Goal: Task Accomplishment & Management: Manage account settings

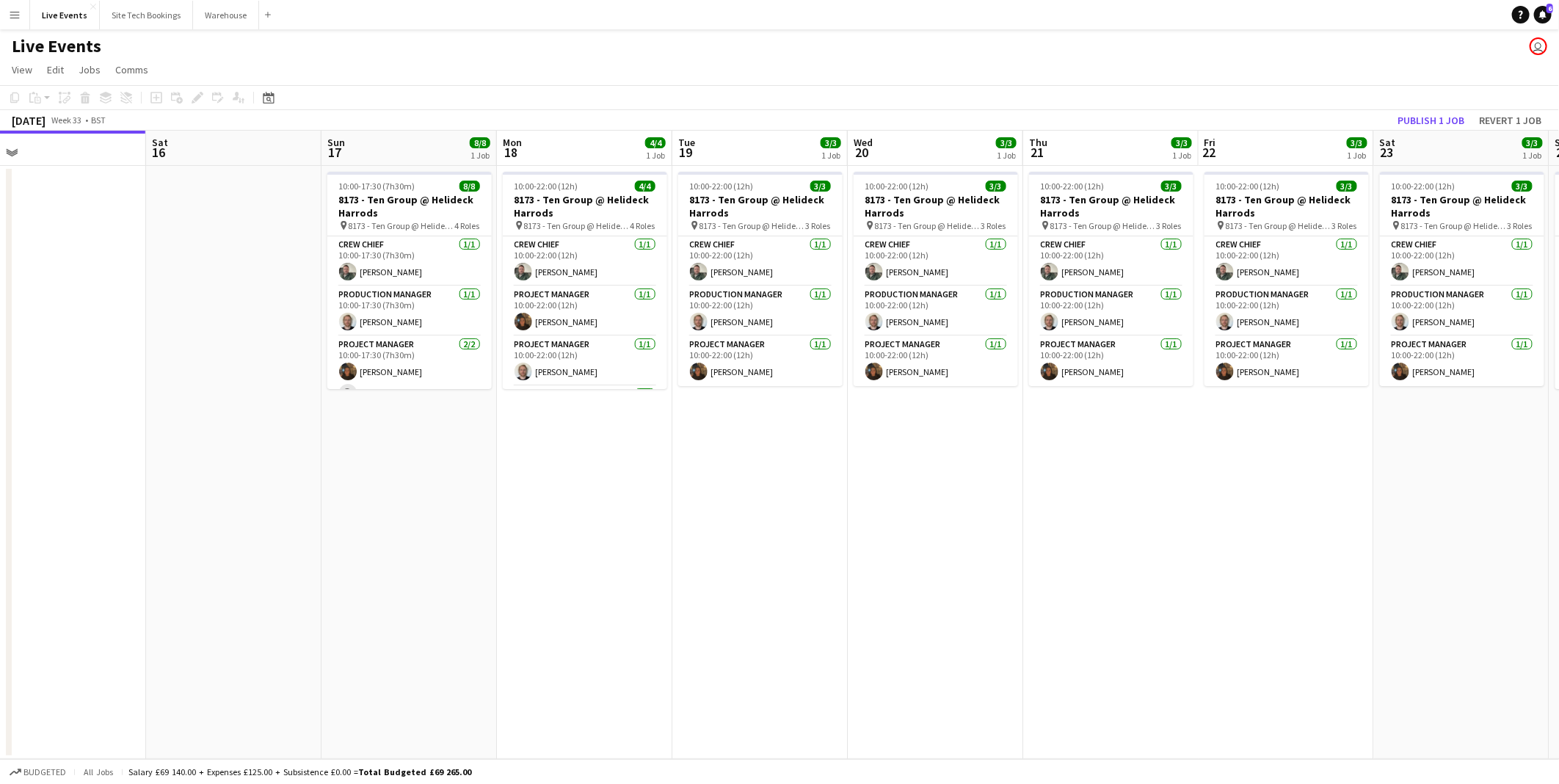
drag, startPoint x: 615, startPoint y: 511, endPoint x: 797, endPoint y: 527, distance: 182.7
click at [188, 504] on app-calendar-viewport "Tue 12 Wed 13 Thu 14 Fri 15 Sat 16 Sun 17 8/8 1 Job Mon 18 4/4 1 Job Tue 19 3/3…" at bounding box center [779, 445] width 1559 height 628
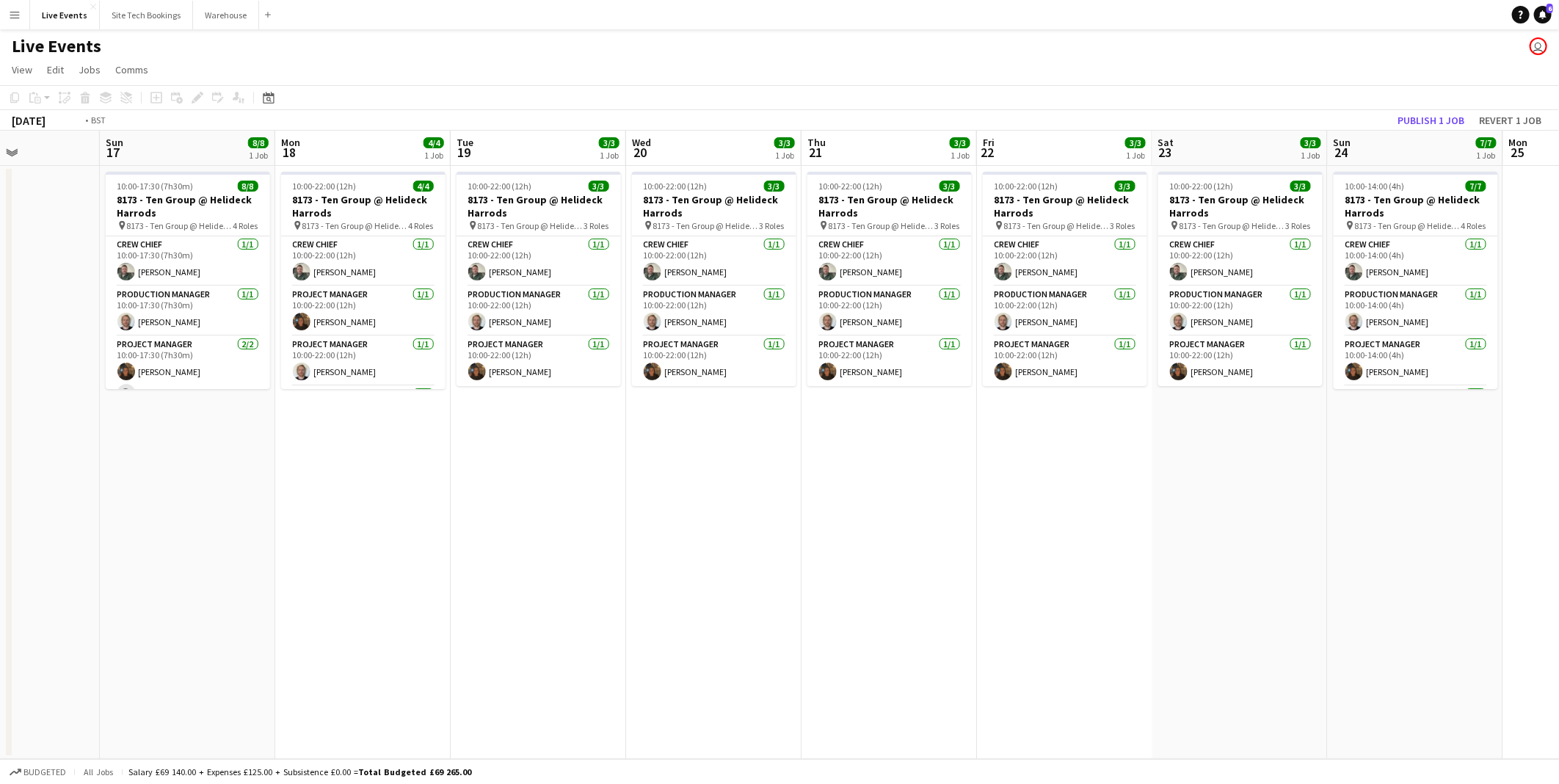
drag, startPoint x: 391, startPoint y: 521, endPoint x: 400, endPoint y: 519, distance: 9.2
click at [294, 519] on app-calendar-viewport "Wed 13 Thu 14 Fri 15 Sat 16 Sun 17 8/8 1 Job Mon 18 4/4 1 Job Tue 19 3/3 1 Job …" at bounding box center [779, 445] width 1559 height 628
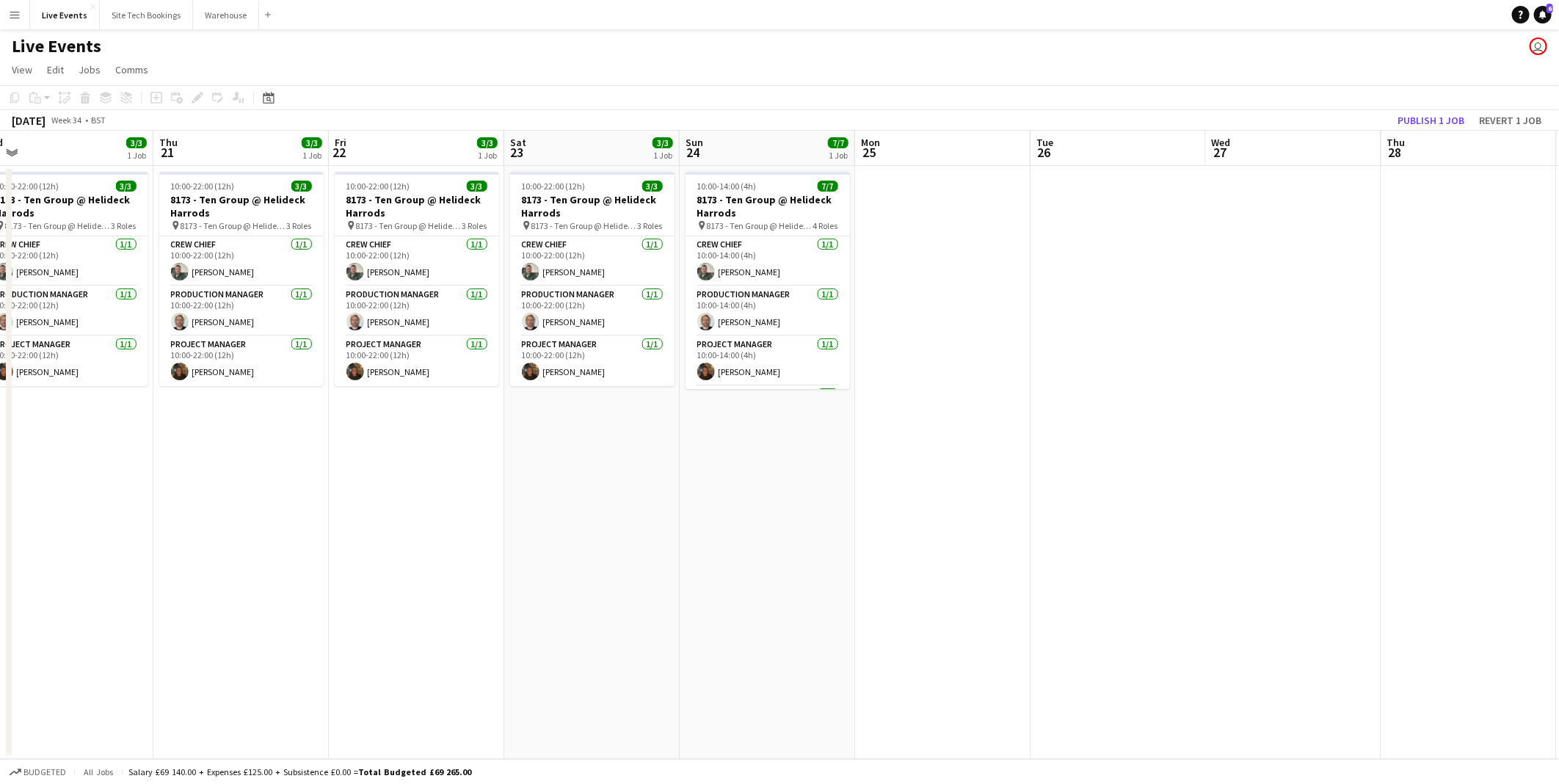
drag, startPoint x: 865, startPoint y: 519, endPoint x: 816, endPoint y: 512, distance: 49.5
click at [599, 512] on app-calendar-viewport "Sun 17 8/8 1 Job Mon 18 4/4 1 Job Tue 19 3/3 1 Job Wed 20 3/3 1 Job Thu 21 3/3 …" at bounding box center [779, 445] width 1559 height 628
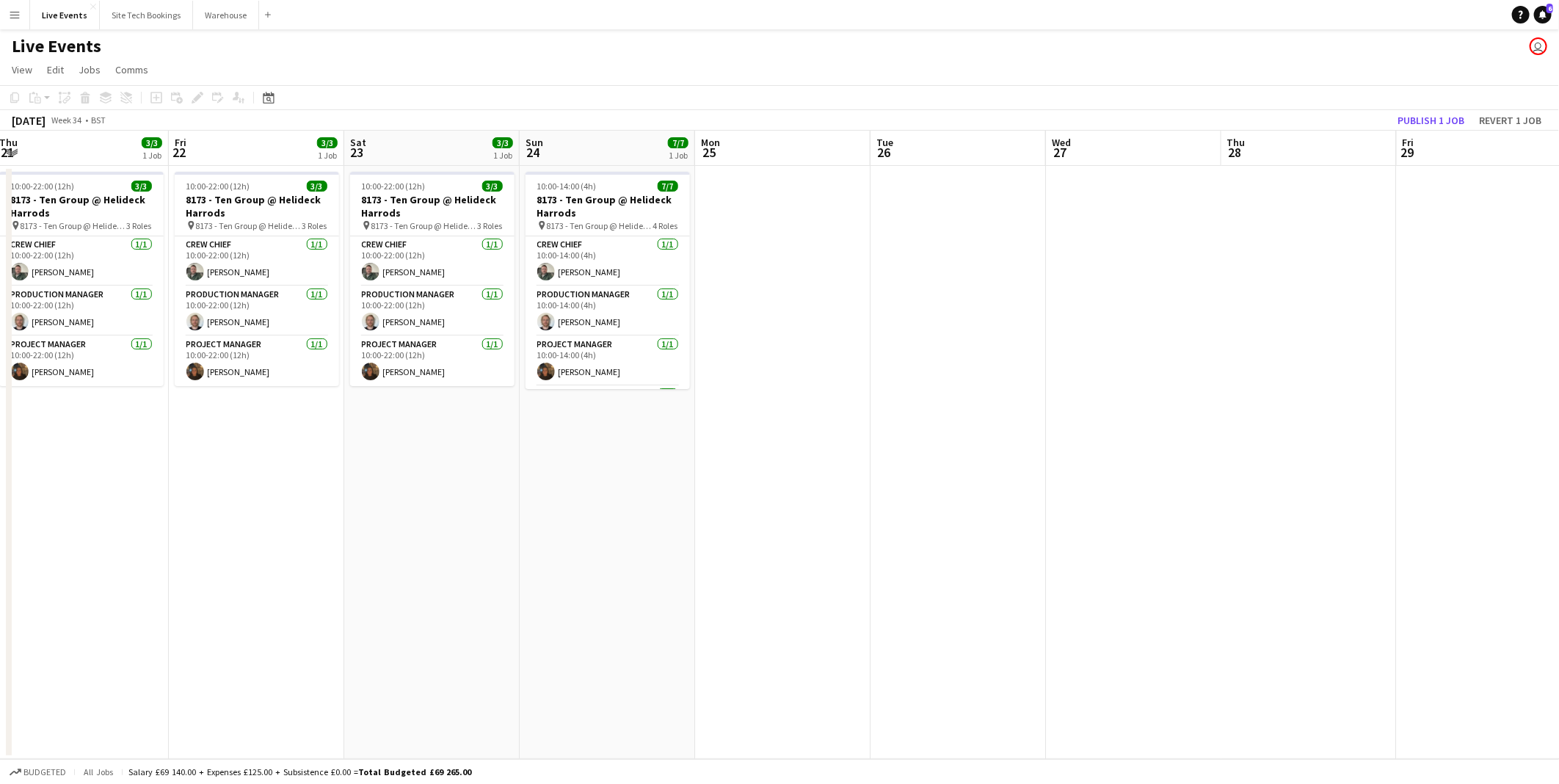
drag, startPoint x: 693, startPoint y: 521, endPoint x: 552, endPoint y: 515, distance: 141.1
click at [552, 515] on app-calendar-viewport "Mon 18 4/4 1 Job Tue 19 3/3 1 Job Wed 20 3/3 1 Job Thu 21 3/3 1 Job Fri 22 3/3 …" at bounding box center [779, 445] width 1559 height 628
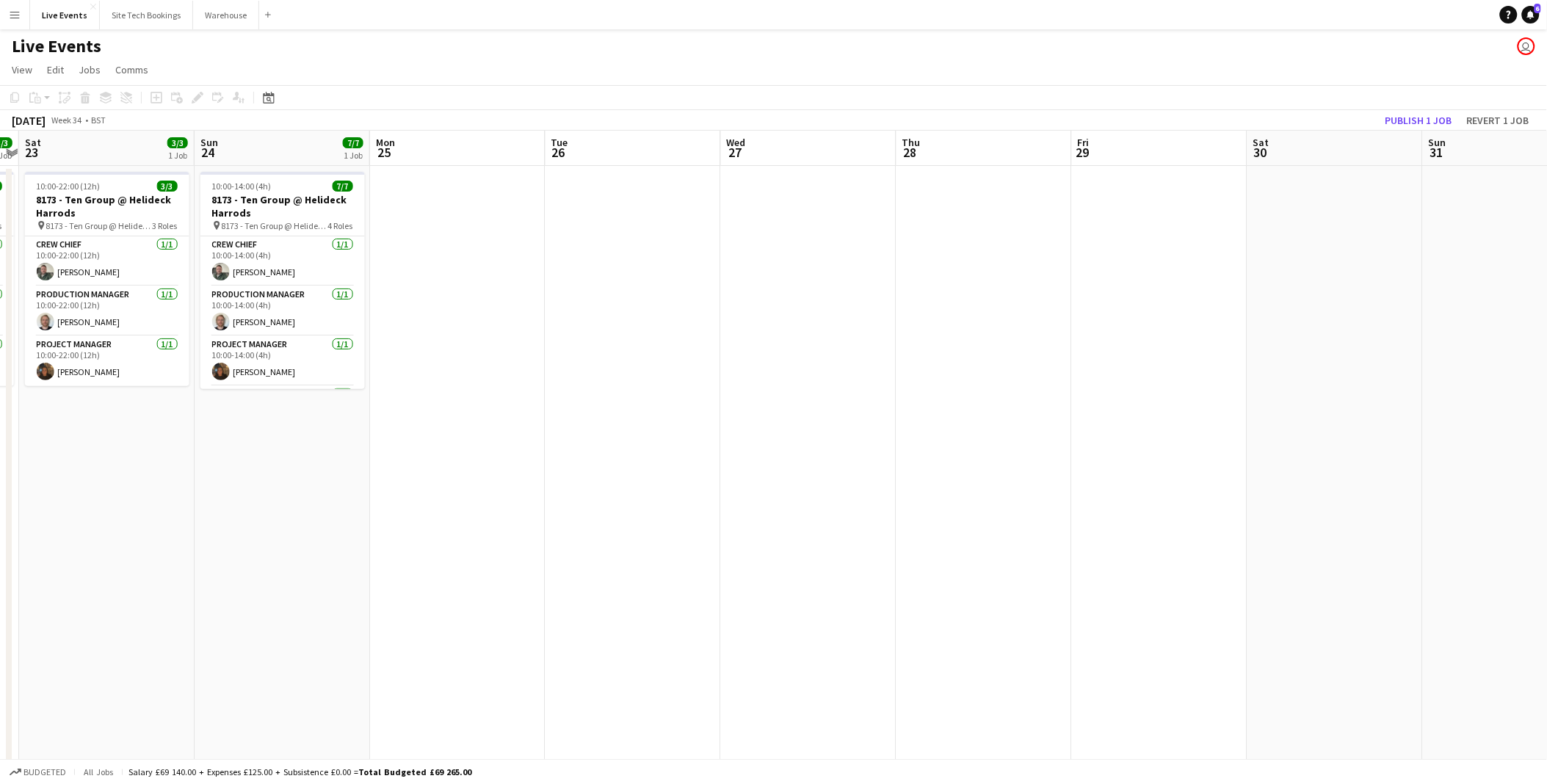
drag, startPoint x: 957, startPoint y: 529, endPoint x: 625, endPoint y: 503, distance: 333.0
click at [616, 504] on app-calendar-viewport "Wed 20 3/3 1 Job Thu 21 3/3 1 Job Fri 22 3/3 1 Job Sat 23 3/3 1 Job Sun 24 7/7 …" at bounding box center [774, 670] width 1547 height 1079
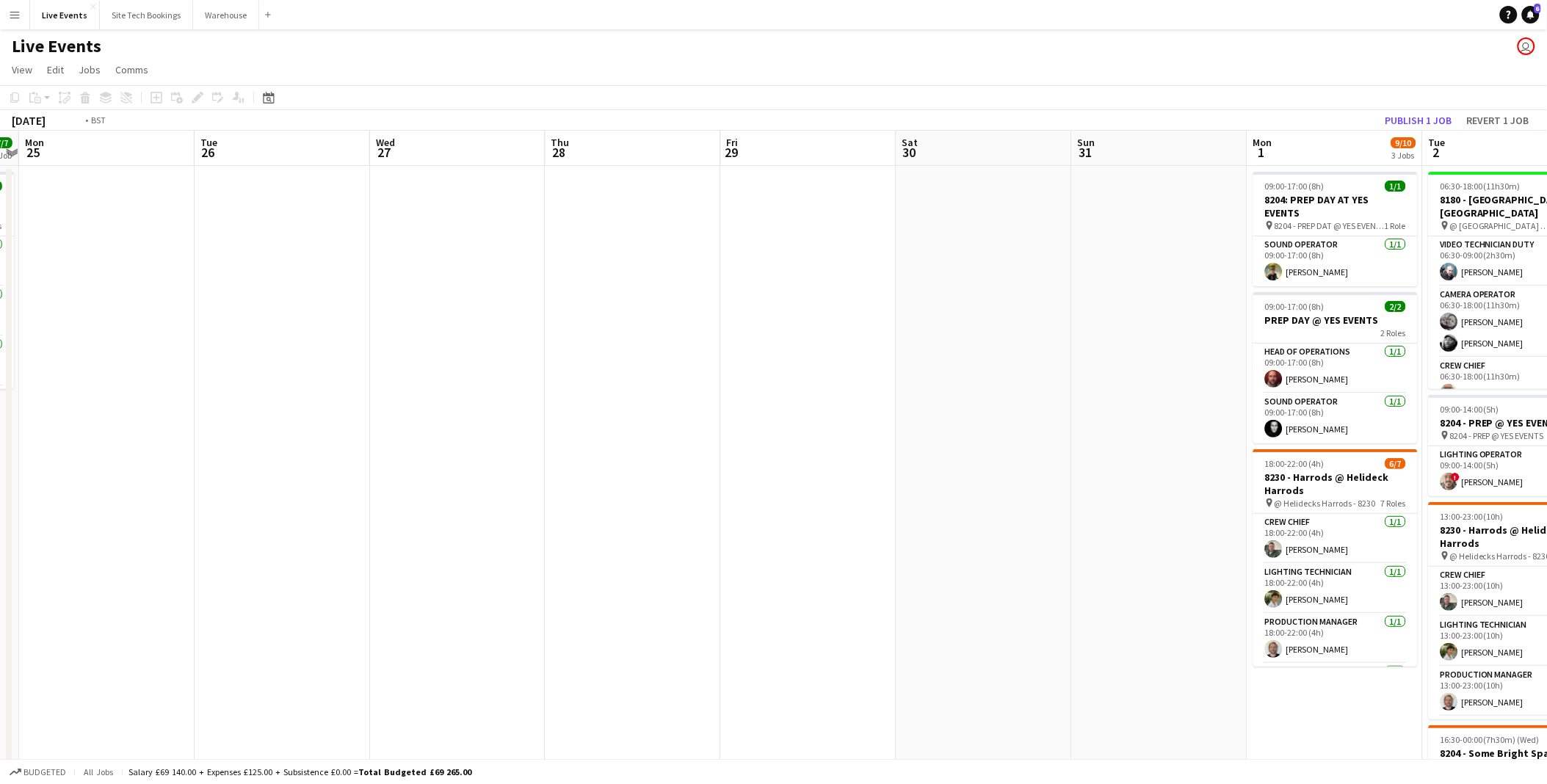
drag, startPoint x: 833, startPoint y: 506, endPoint x: 664, endPoint y: 487, distance: 170.1
click at [628, 494] on app-calendar-viewport "Fri 22 3/3 1 Job Sat 23 3/3 1 Job Sun 24 7/7 1 Job Mon 25 Tue 26 Wed 27 Thu 28 …" at bounding box center [774, 670] width 1547 height 1079
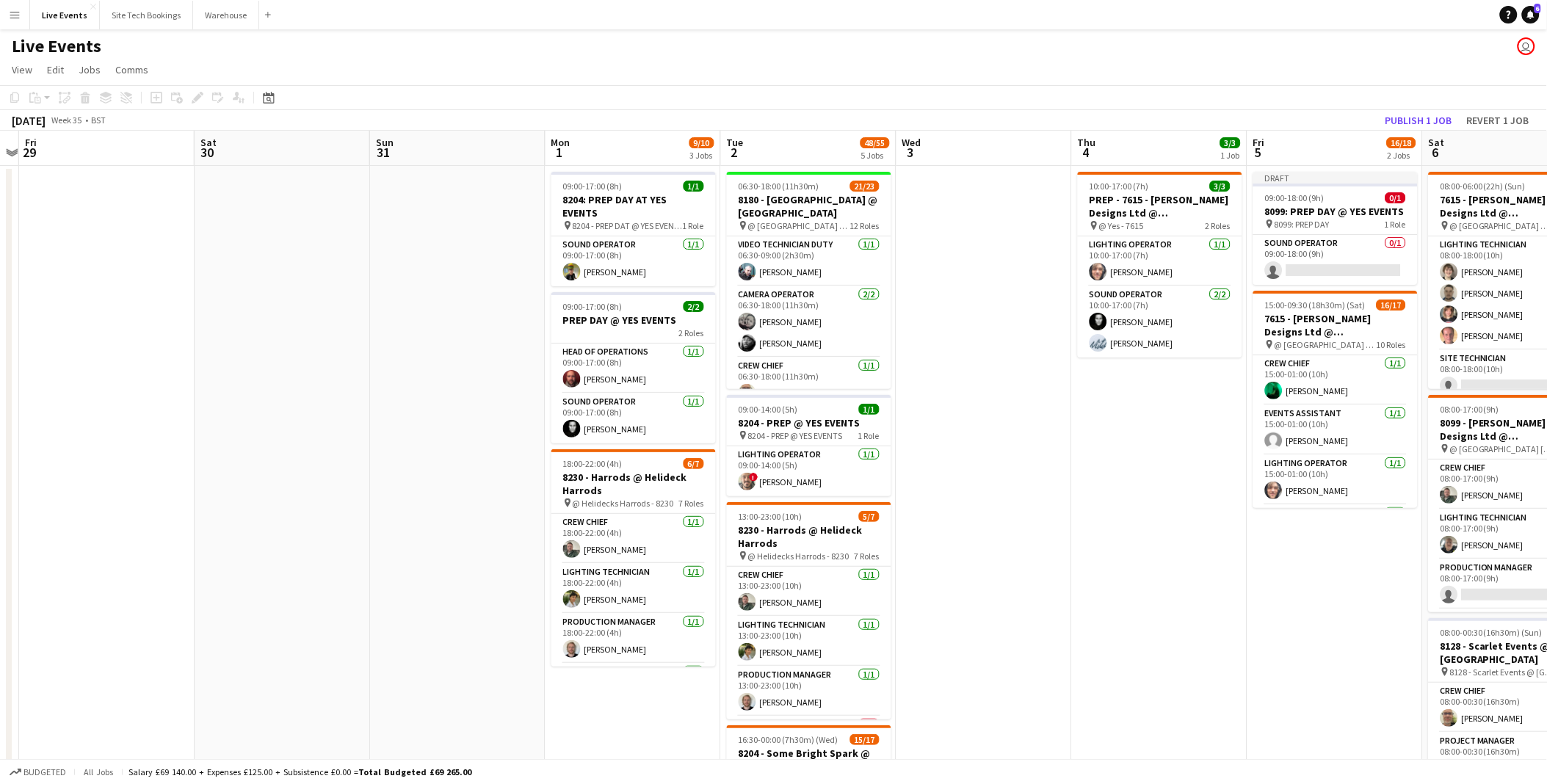
scroll to position [0, 517]
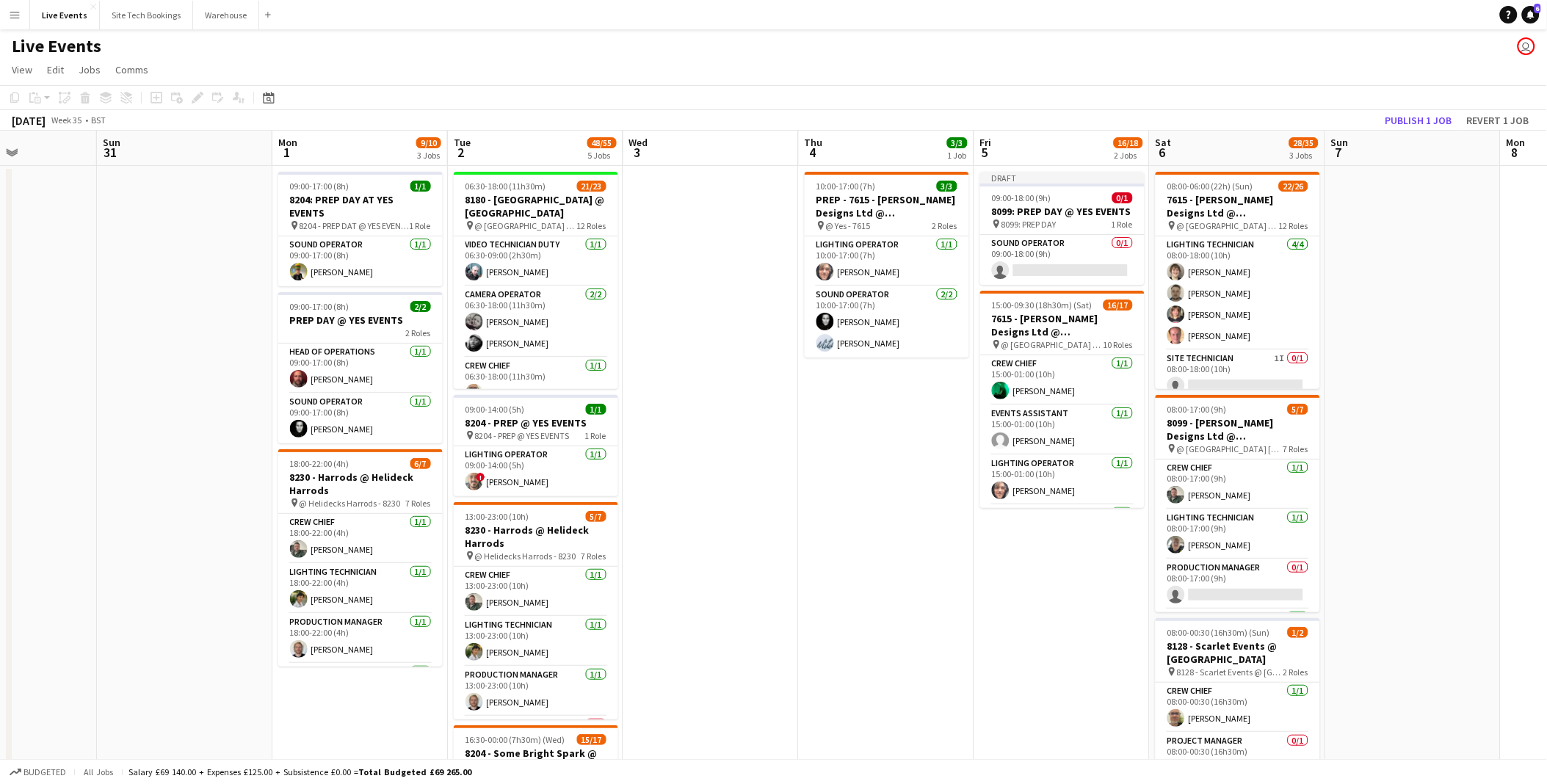
drag, startPoint x: 1212, startPoint y: 471, endPoint x: 699, endPoint y: 464, distance: 513.0
click at [699, 464] on app-calendar-viewport "Thu 28 Fri 29 Sat 30 Sun 31 Mon 1 9/10 3 Jobs Tue 2 48/55 5 Jobs Wed 3 Thu 4 3/…" at bounding box center [774, 670] width 1547 height 1079
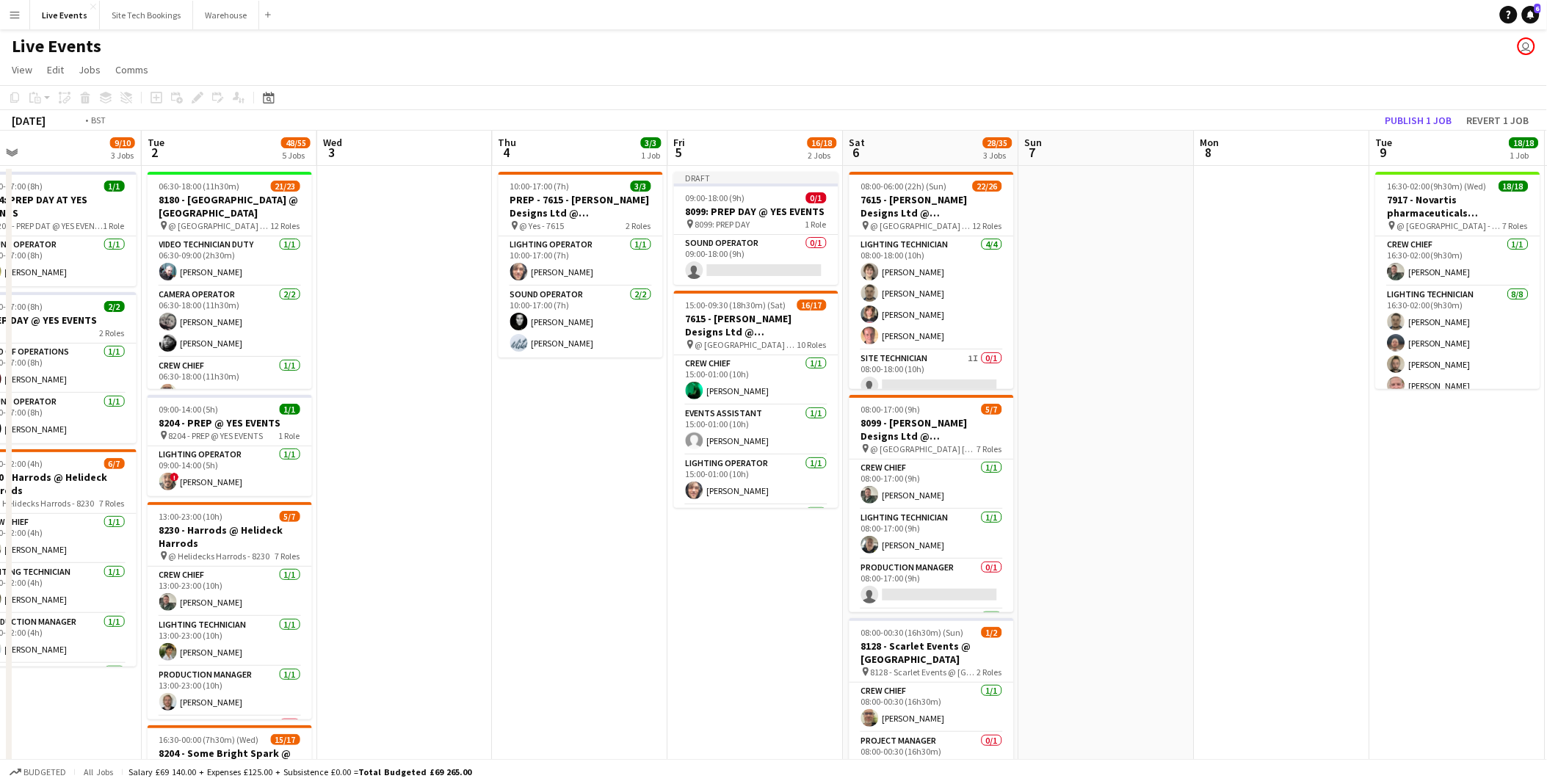
drag, startPoint x: 905, startPoint y: 526, endPoint x: 632, endPoint y: 504, distance: 273.9
click at [632, 504] on app-calendar-viewport "Fri 29 Sat 30 Sun 31 Mon 1 9/10 3 Jobs Tue 2 48/55 5 Jobs Wed 3 Thu 4 3/3 1 Job…" at bounding box center [774, 670] width 1547 height 1079
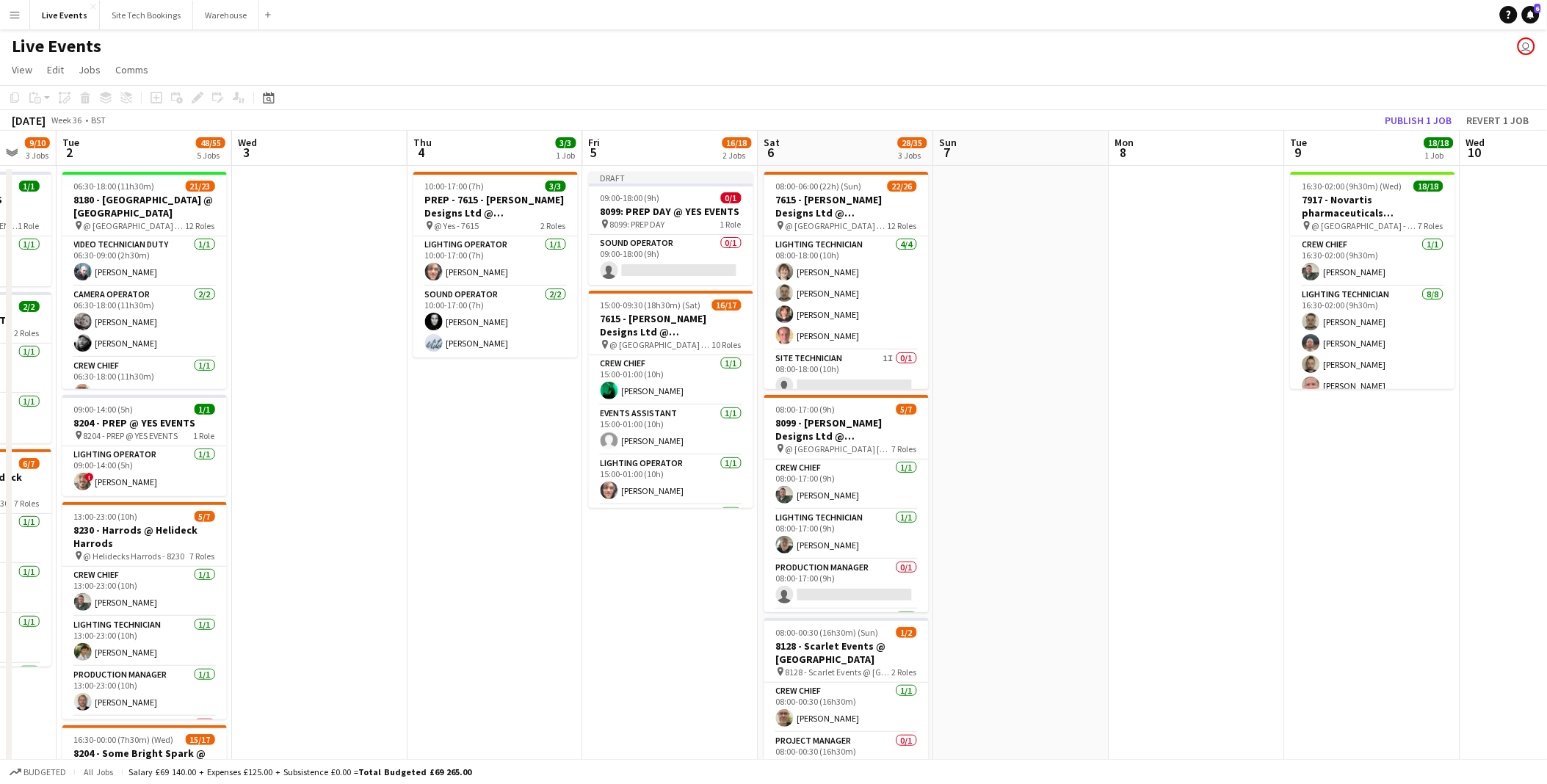
scroll to position [0, 474]
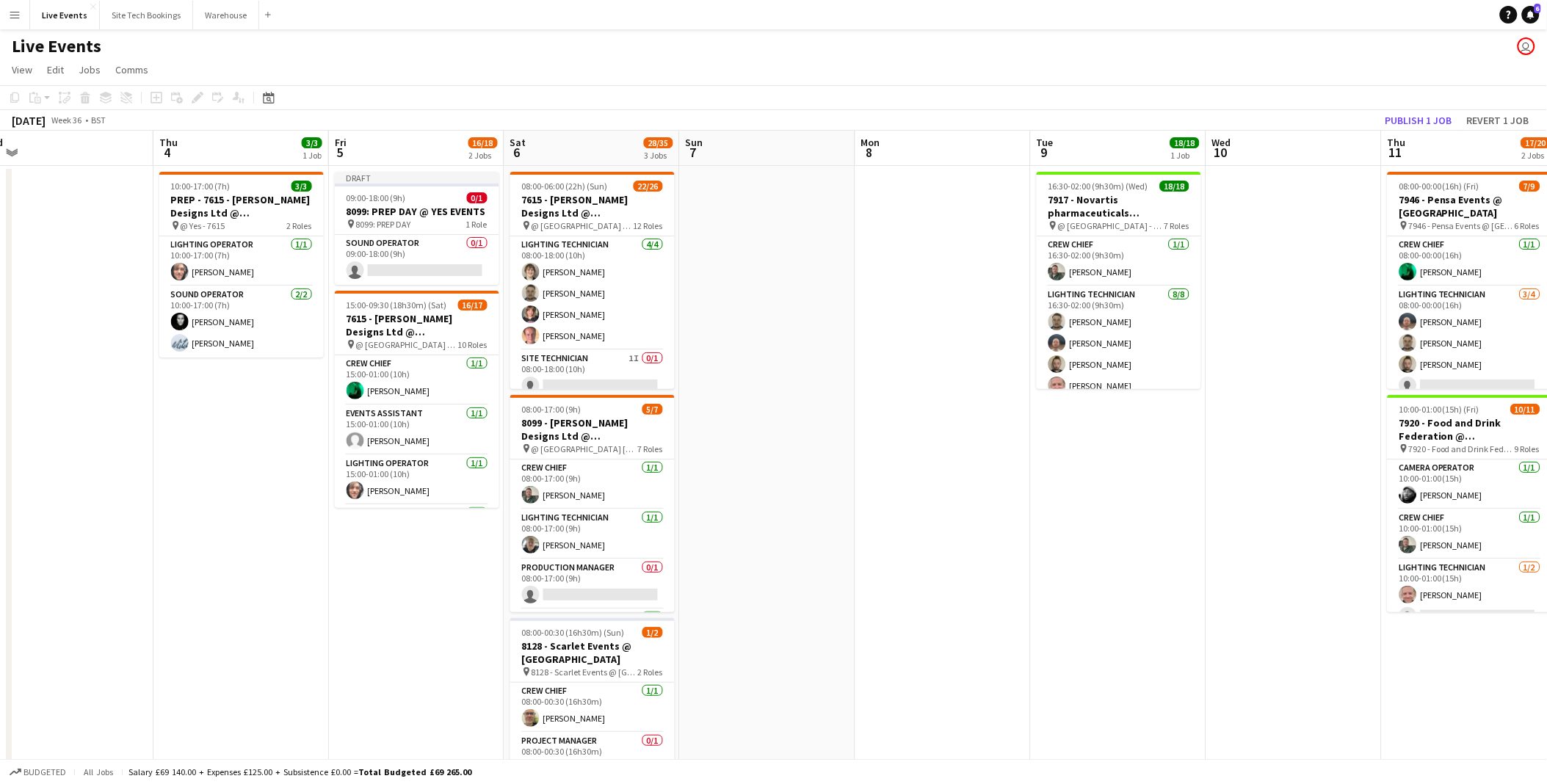
drag, startPoint x: 1083, startPoint y: 483, endPoint x: 742, endPoint y: 482, distance: 341.0
click at [742, 482] on app-calendar-viewport "Sun 31 Mon 1 9/10 3 Jobs Tue 2 48/55 5 Jobs Wed 3 Thu 4 3/3 1 Job Fri 5 16/18 2…" at bounding box center [774, 670] width 1547 height 1079
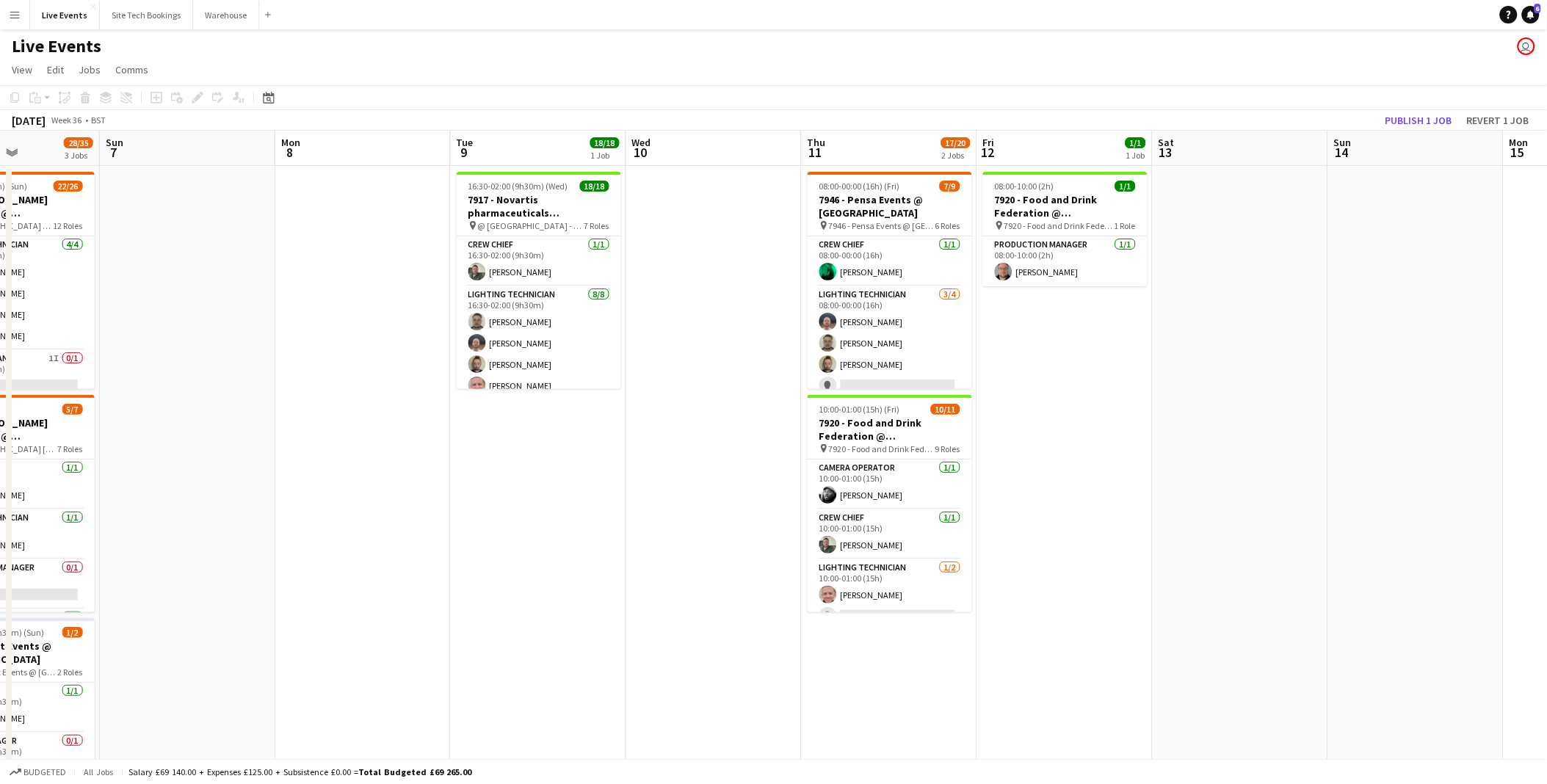
drag, startPoint x: 1009, startPoint y: 531, endPoint x: 604, endPoint y: 514, distance: 405.4
click at [604, 514] on app-calendar-viewport "Wed 3 Thu 4 3/3 1 Job Fri 5 16/18 2 Jobs Sat 6 28/35 3 Jobs Sun 7 Mon 8 Tue 9 1…" at bounding box center [774, 670] width 1547 height 1079
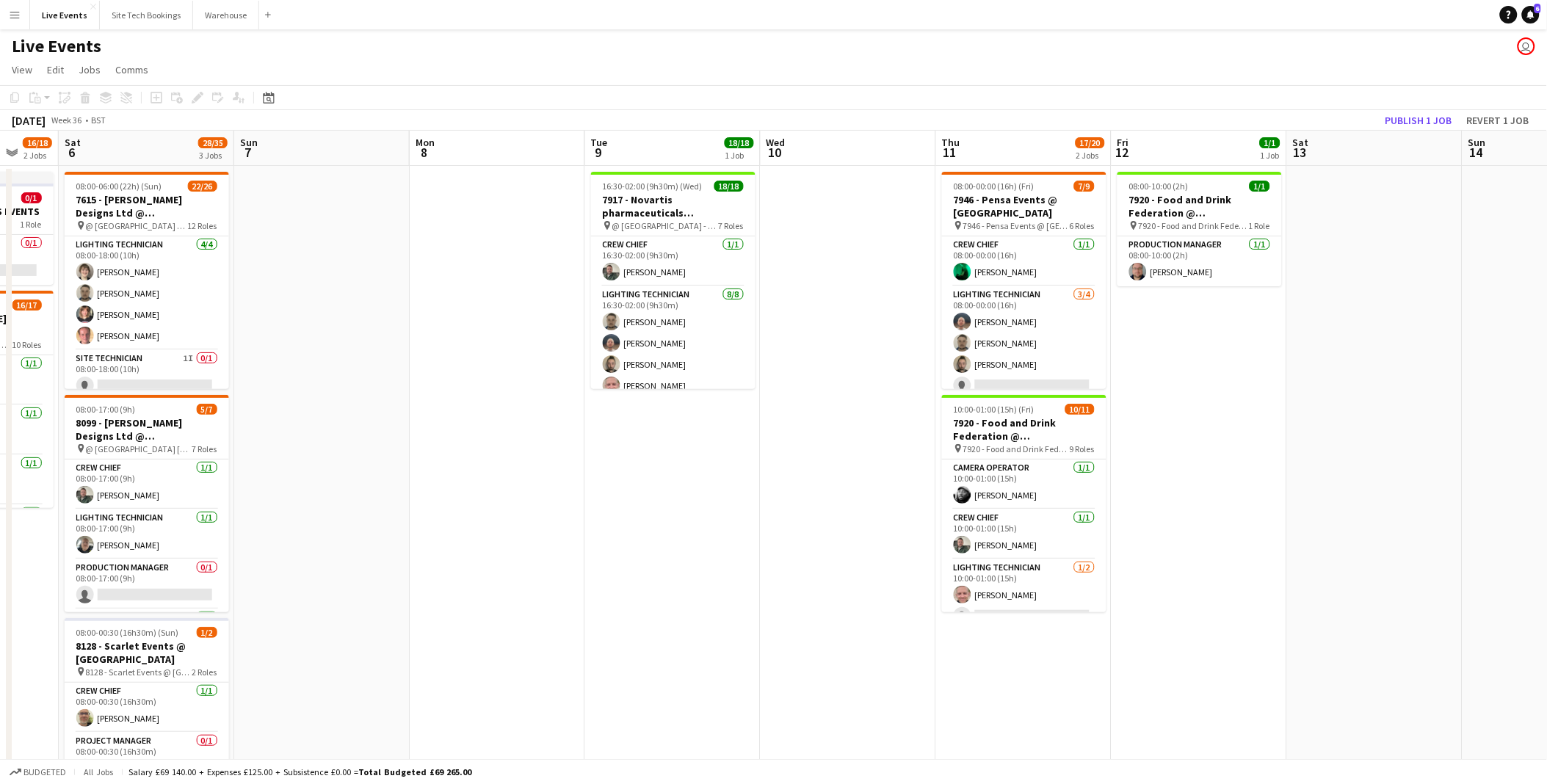
scroll to position [0, 509]
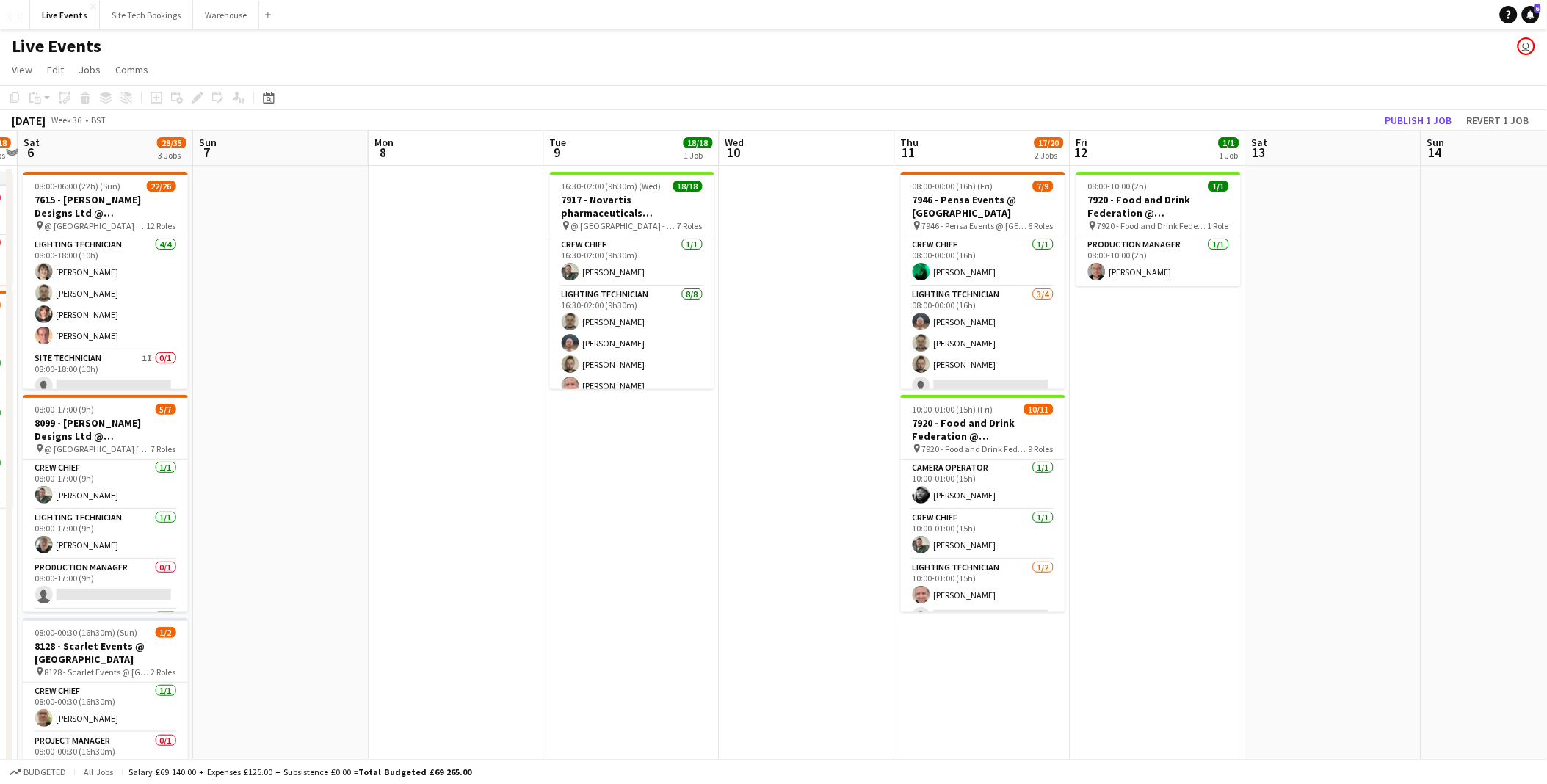
drag, startPoint x: 853, startPoint y: 516, endPoint x: 774, endPoint y: 516, distance: 79.0
click at [774, 516] on app-calendar-viewport "Wed 3 Thu 4 3/3 1 Job Fri 5 16/18 2 Jobs Sat 6 28/35 3 Jobs Sun 7 Mon 8 Tue 9 1…" at bounding box center [774, 670] width 1547 height 1079
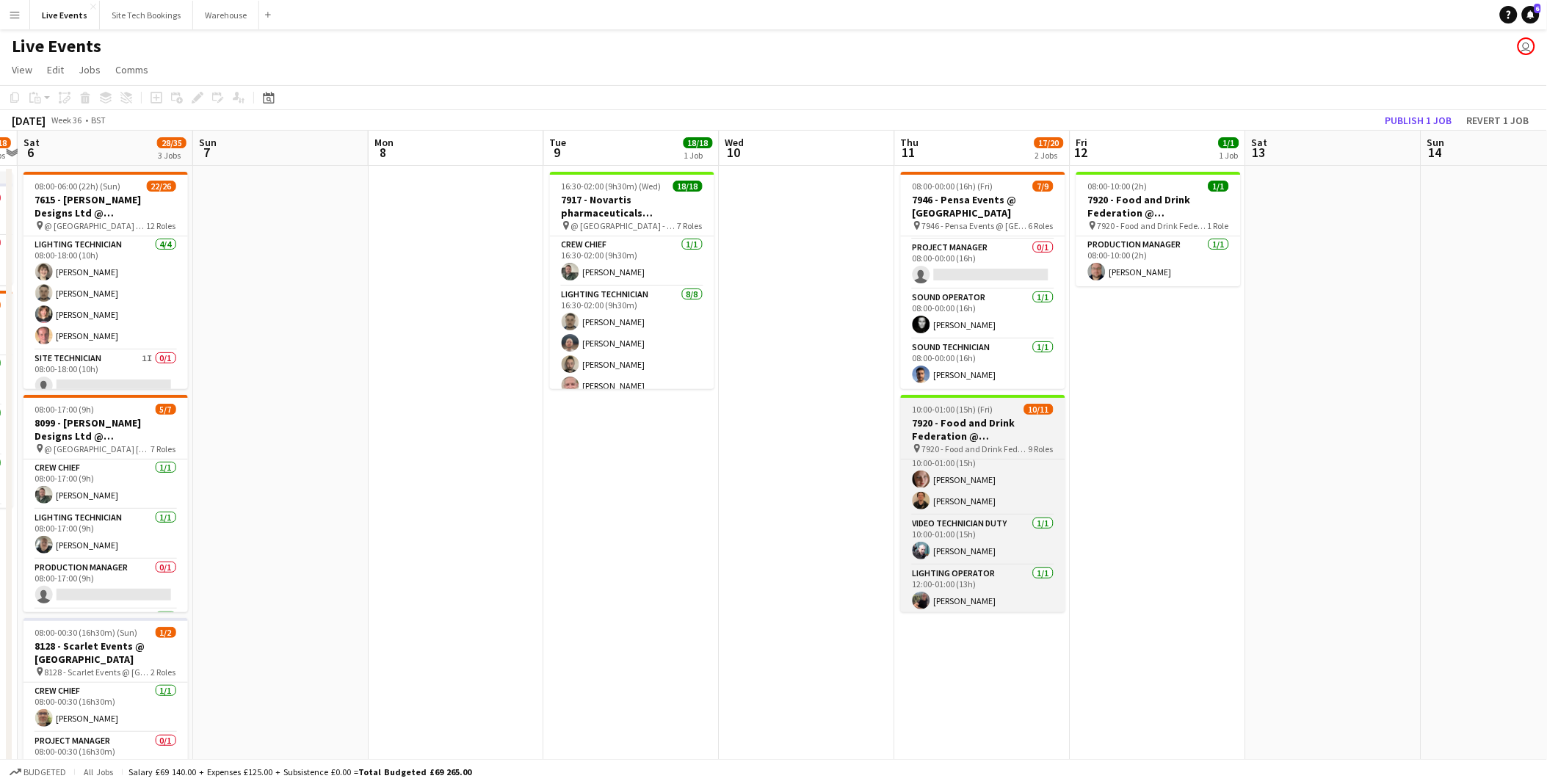
scroll to position [340, 0]
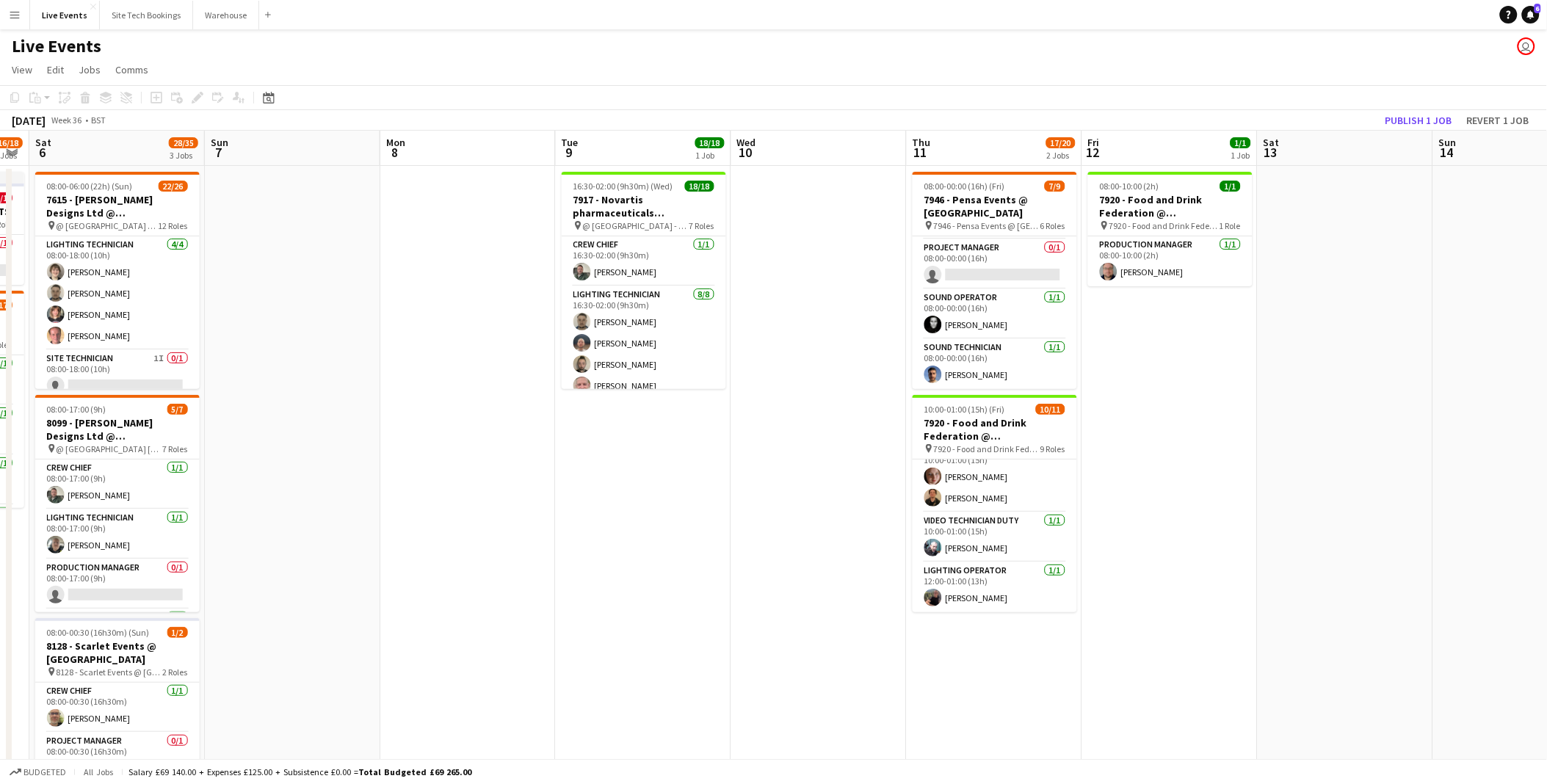
drag, startPoint x: 1120, startPoint y: 515, endPoint x: 921, endPoint y: 487, distance: 201.0
click at [921, 487] on app-calendar-viewport "Wed 3 Thu 4 3/3 1 Job Fri 5 16/18 2 Jobs Sat 6 28/35 3 Jobs Sun 7 Mon 8 Tue 9 1…" at bounding box center [774, 670] width 1547 height 1079
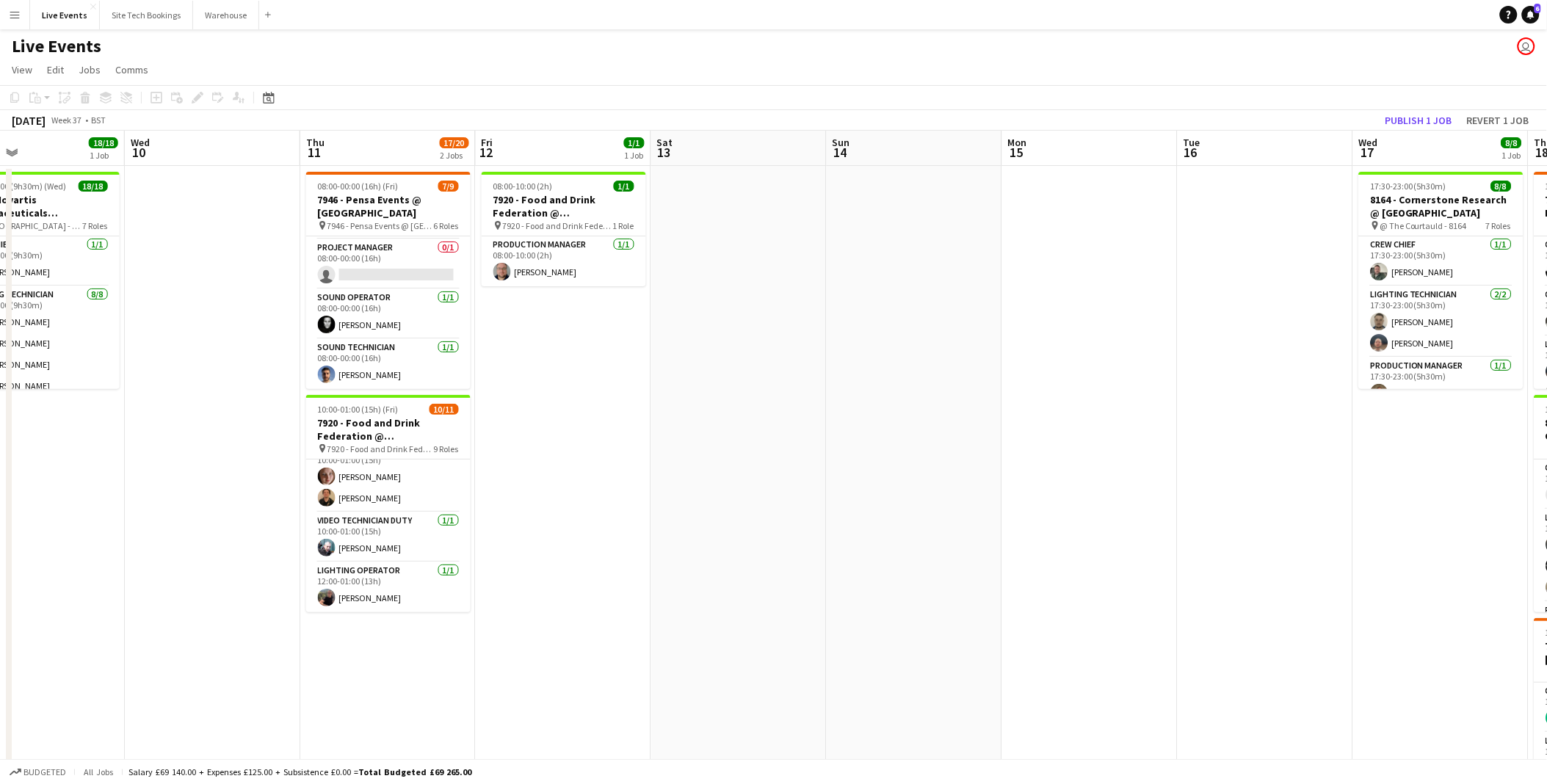
scroll to position [0, 439]
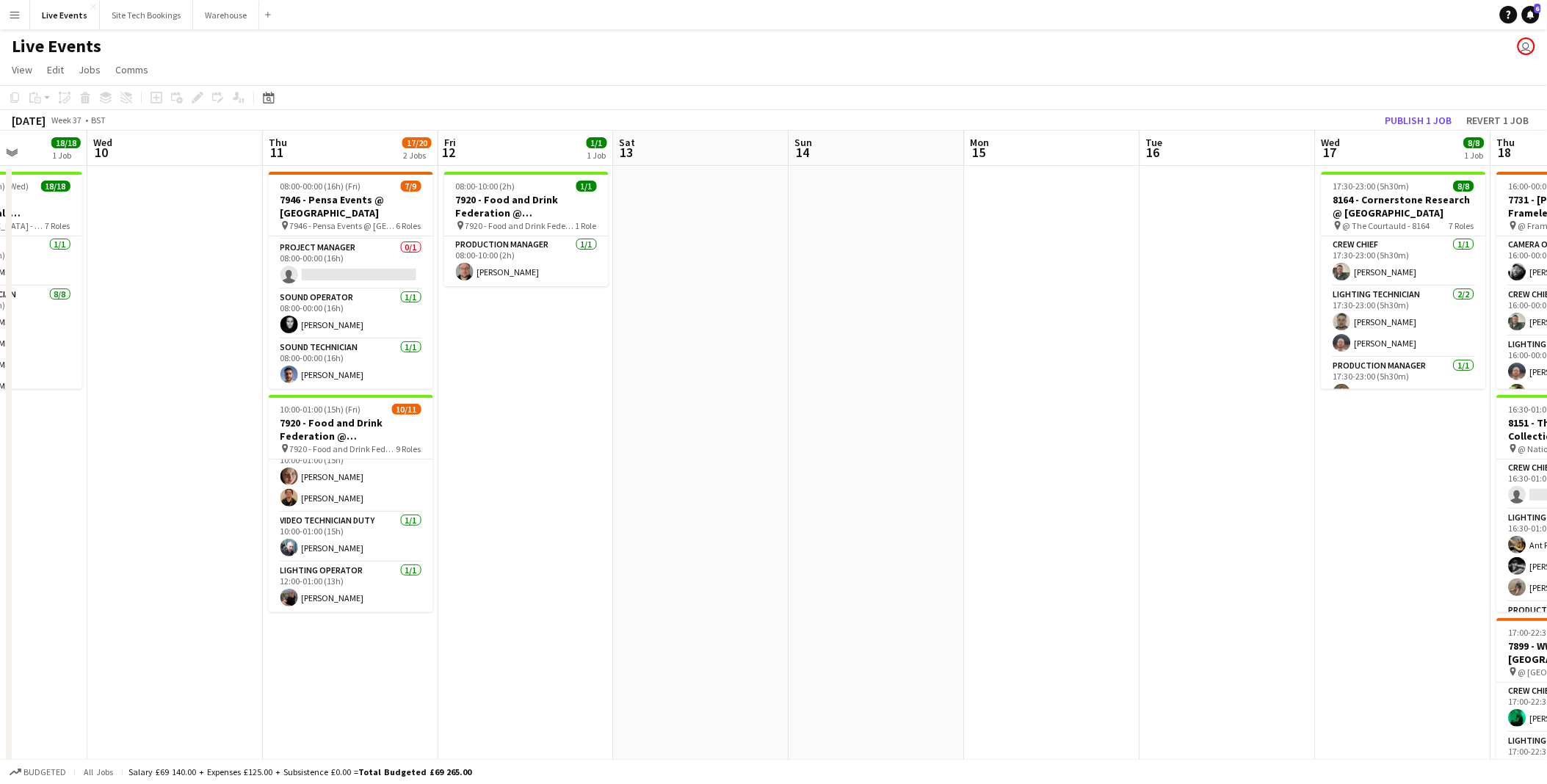
drag, startPoint x: 1169, startPoint y: 498, endPoint x: 736, endPoint y: 447, distance: 436.0
click at [736, 447] on app-calendar-viewport "Sun 7 Mon 8 Tue 9 18/18 1 Job Wed 10 Thu 11 17/20 2 Jobs Fri 12 1/1 1 Job Sat 1…" at bounding box center [774, 670] width 1547 height 1079
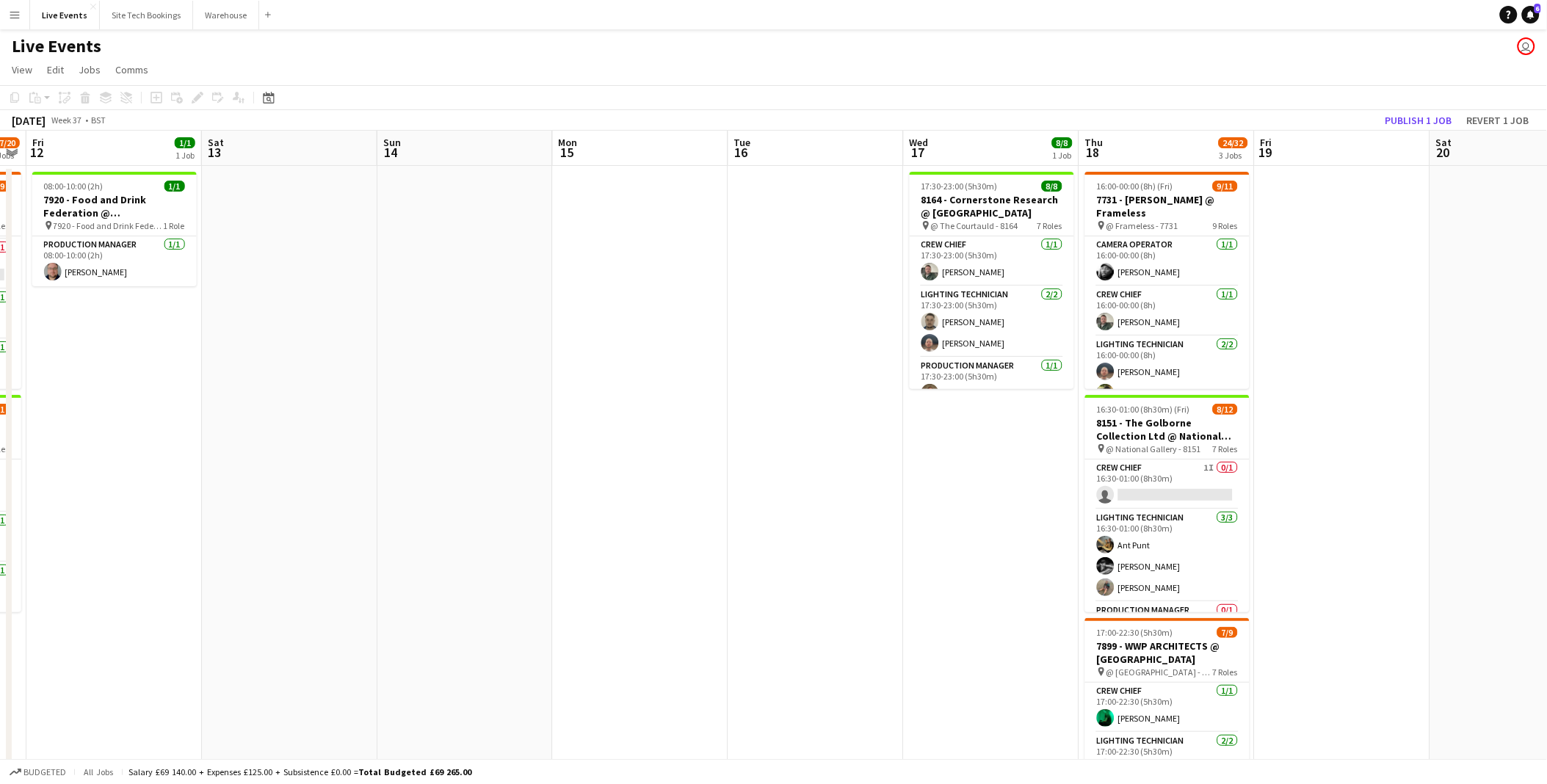
drag, startPoint x: 1212, startPoint y: 507, endPoint x: 800, endPoint y: 449, distance: 416.1
click at [800, 449] on app-calendar-viewport "Tue 9 18/18 1 Job Wed 10 Thu 11 17/20 2 Jobs Fri 12 1/1 1 Job Sat 13 Sun 14 Mon…" at bounding box center [774, 670] width 1547 height 1079
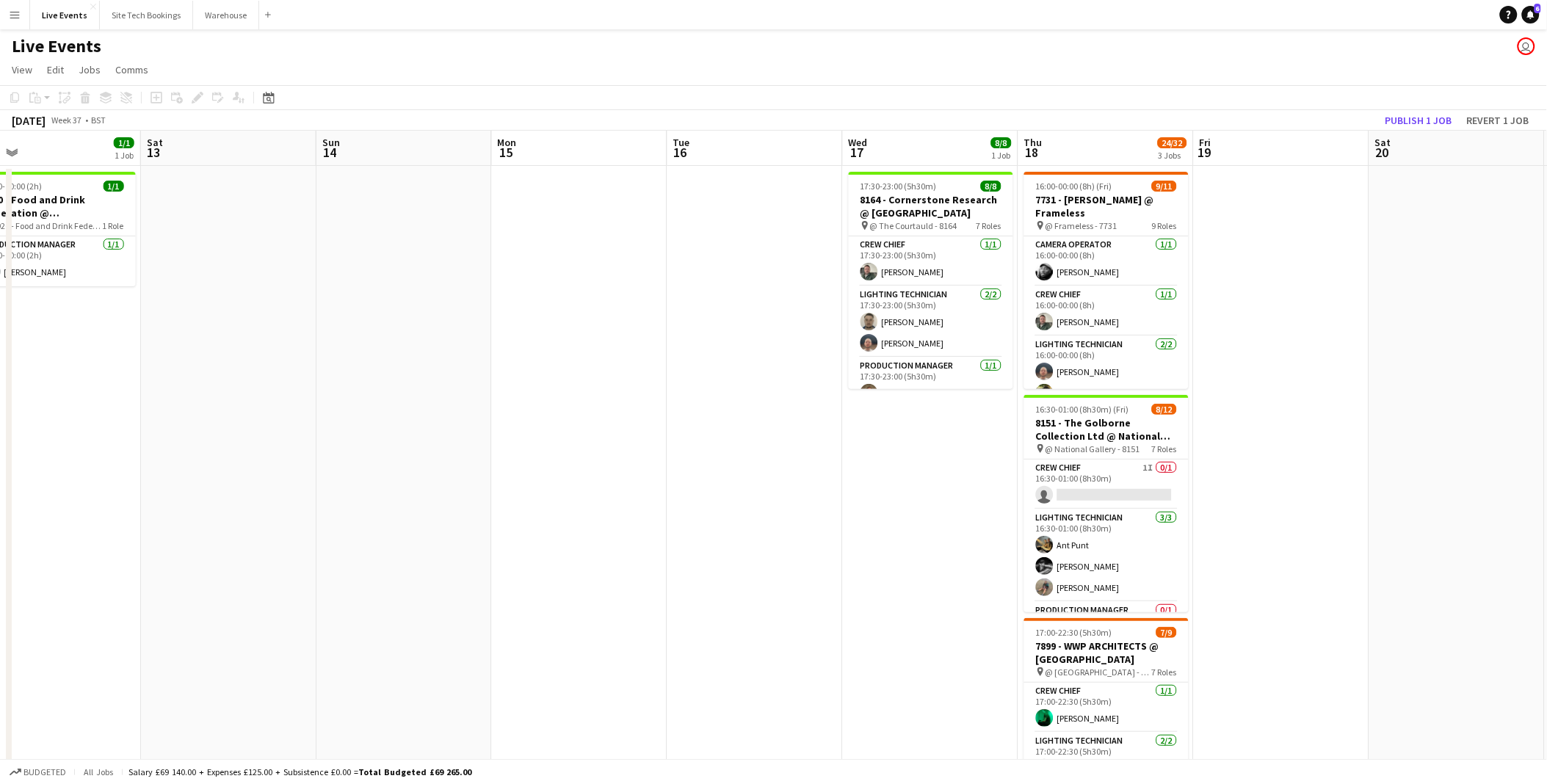
scroll to position [0, 436]
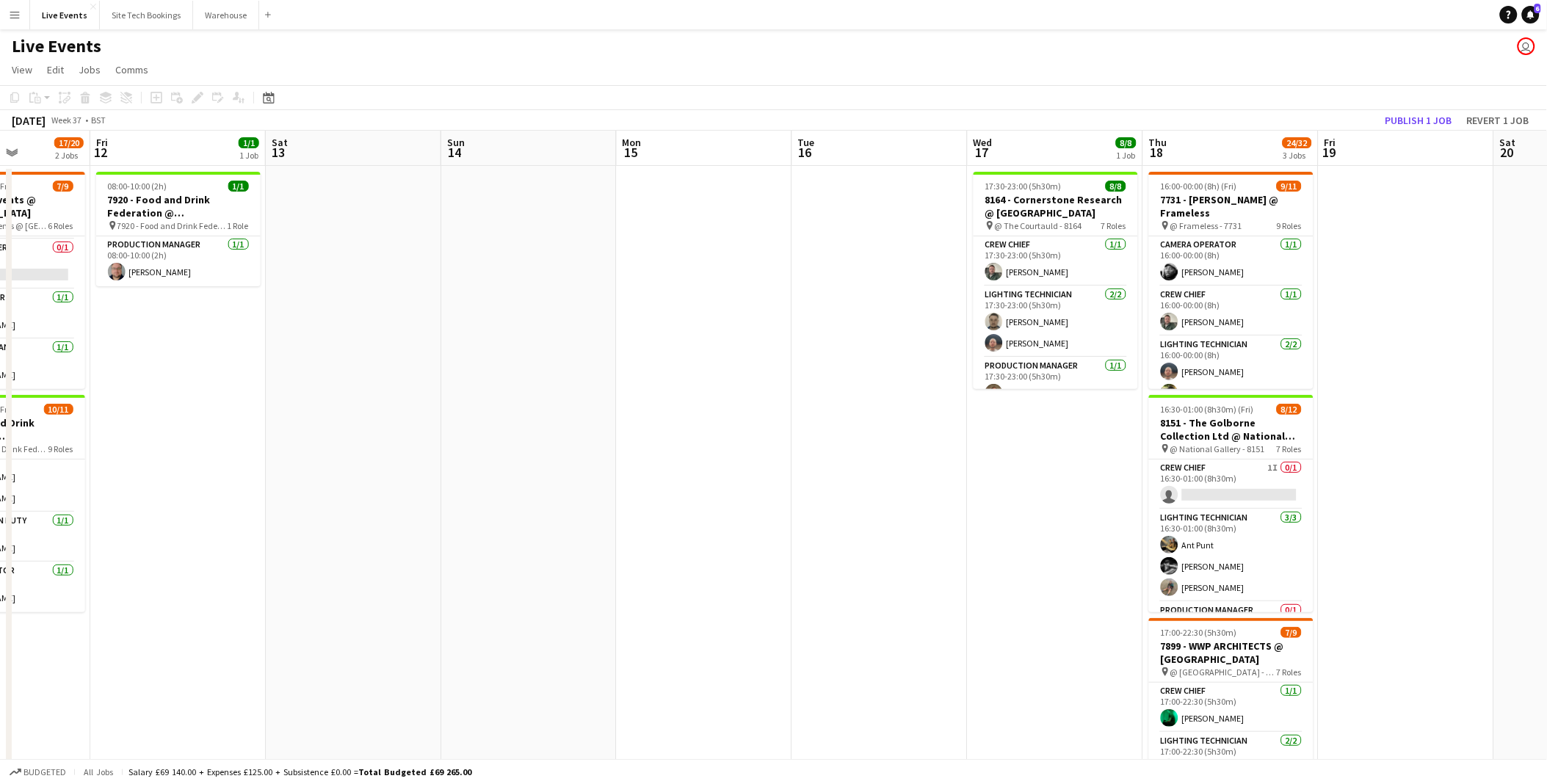
drag, startPoint x: 1018, startPoint y: 473, endPoint x: 908, endPoint y: 450, distance: 112.4
click at [908, 450] on app-calendar-viewport "Tue 9 18/18 1 Job Wed 10 Thu 11 17/20 2 Jobs Fri 12 1/1 1 Job Sat 13 Sun 14 Mon…" at bounding box center [774, 670] width 1547 height 1079
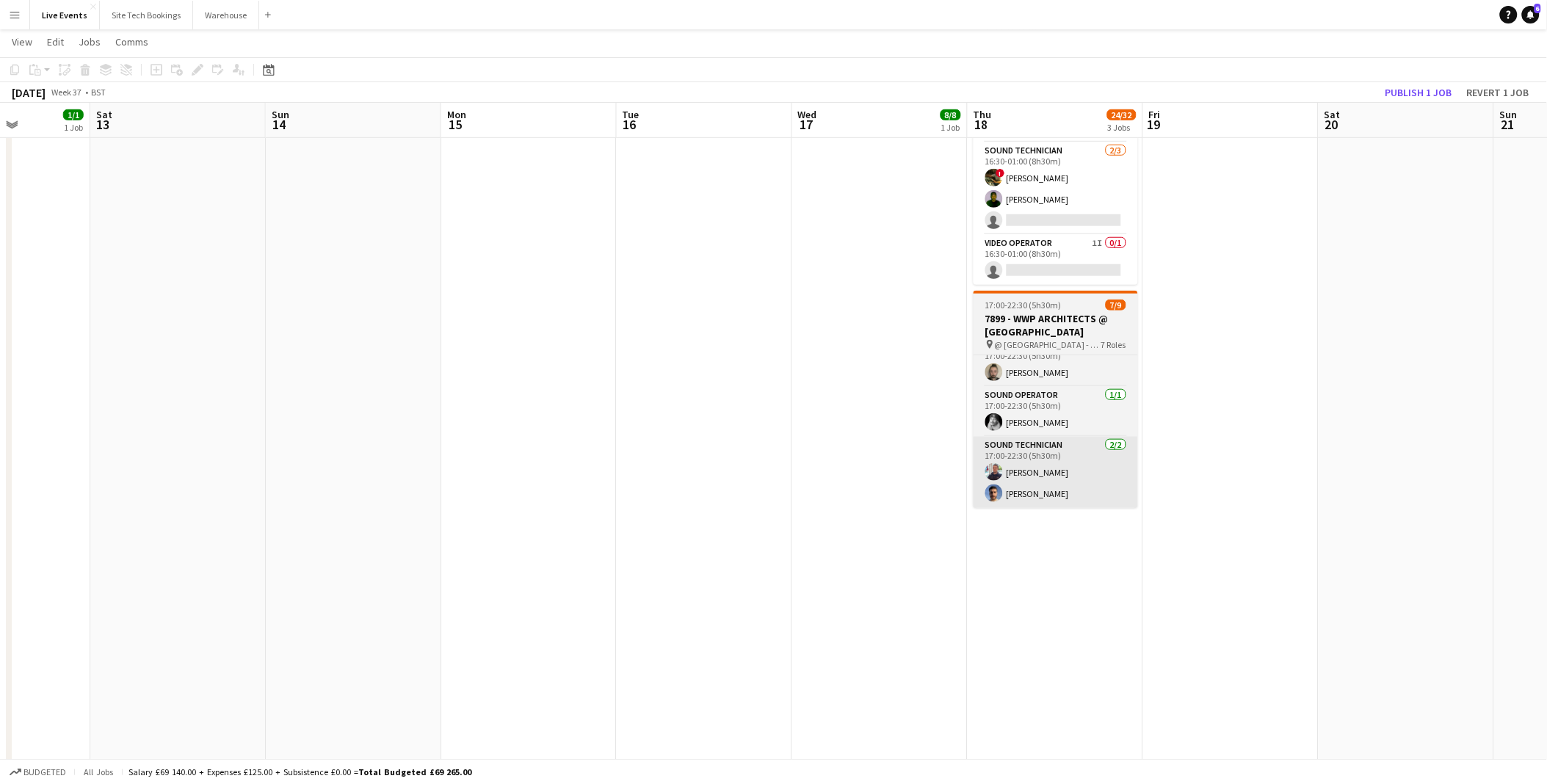
scroll to position [0, 0]
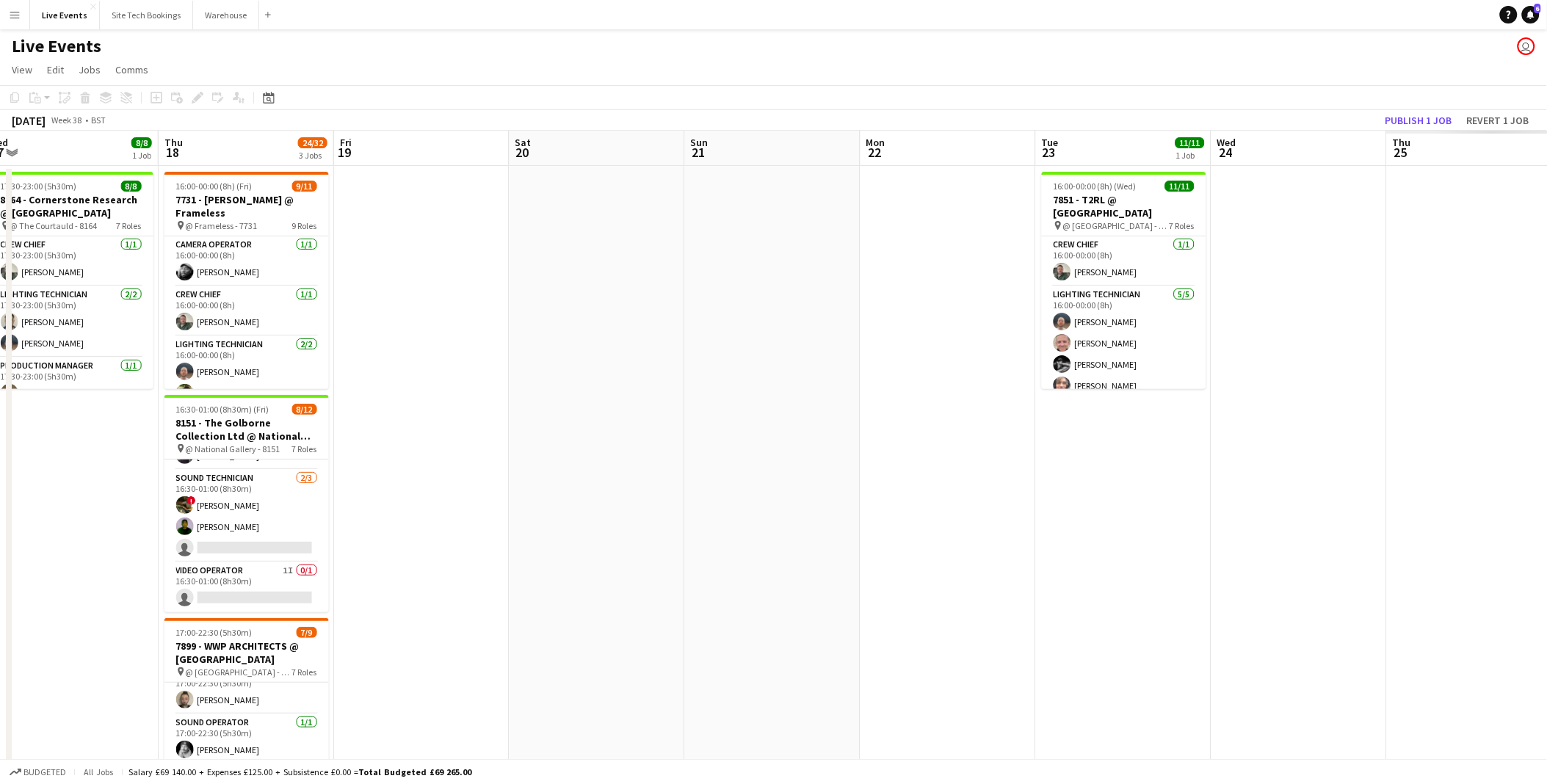
drag, startPoint x: 718, startPoint y: 334, endPoint x: 220, endPoint y: 300, distance: 499.2
click at [228, 301] on app-calendar-viewport "Sun 14 Mon 15 Tue 16 Wed 17 8/8 1 Job Thu 18 24/32 3 Jobs Fri 19 Sat 20 Sun 21 …" at bounding box center [774, 670] width 1547 height 1079
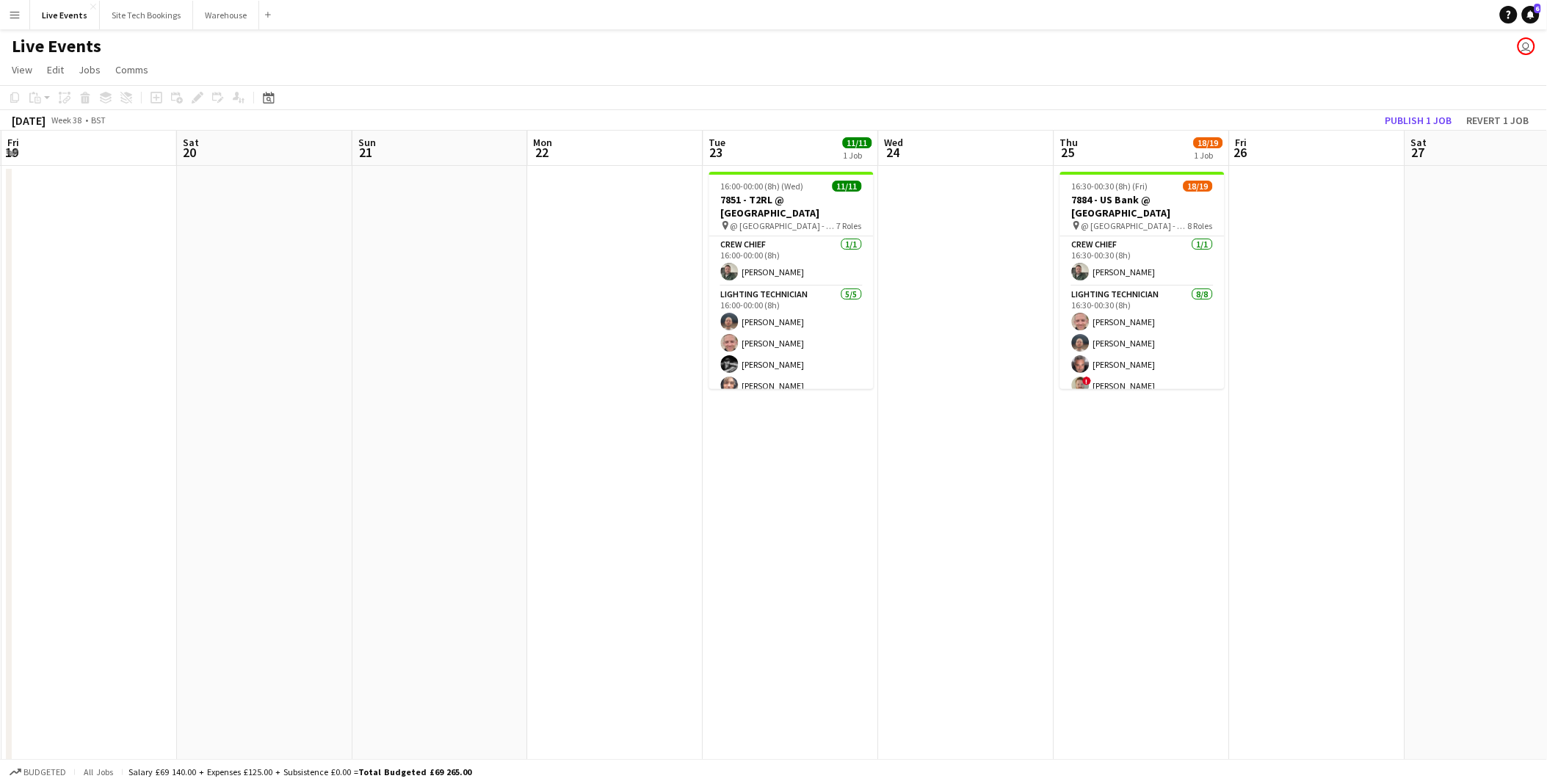
drag, startPoint x: 878, startPoint y: 498, endPoint x: 684, endPoint y: 484, distance: 194.5
click at [684, 484] on app-calendar-viewport "Tue 16 Wed 17 8/8 1 Job Thu 18 24/32 3 Jobs Fri 19 Sat 20 Sun 21 Mon 22 Tue 23 …" at bounding box center [774, 670] width 1547 height 1079
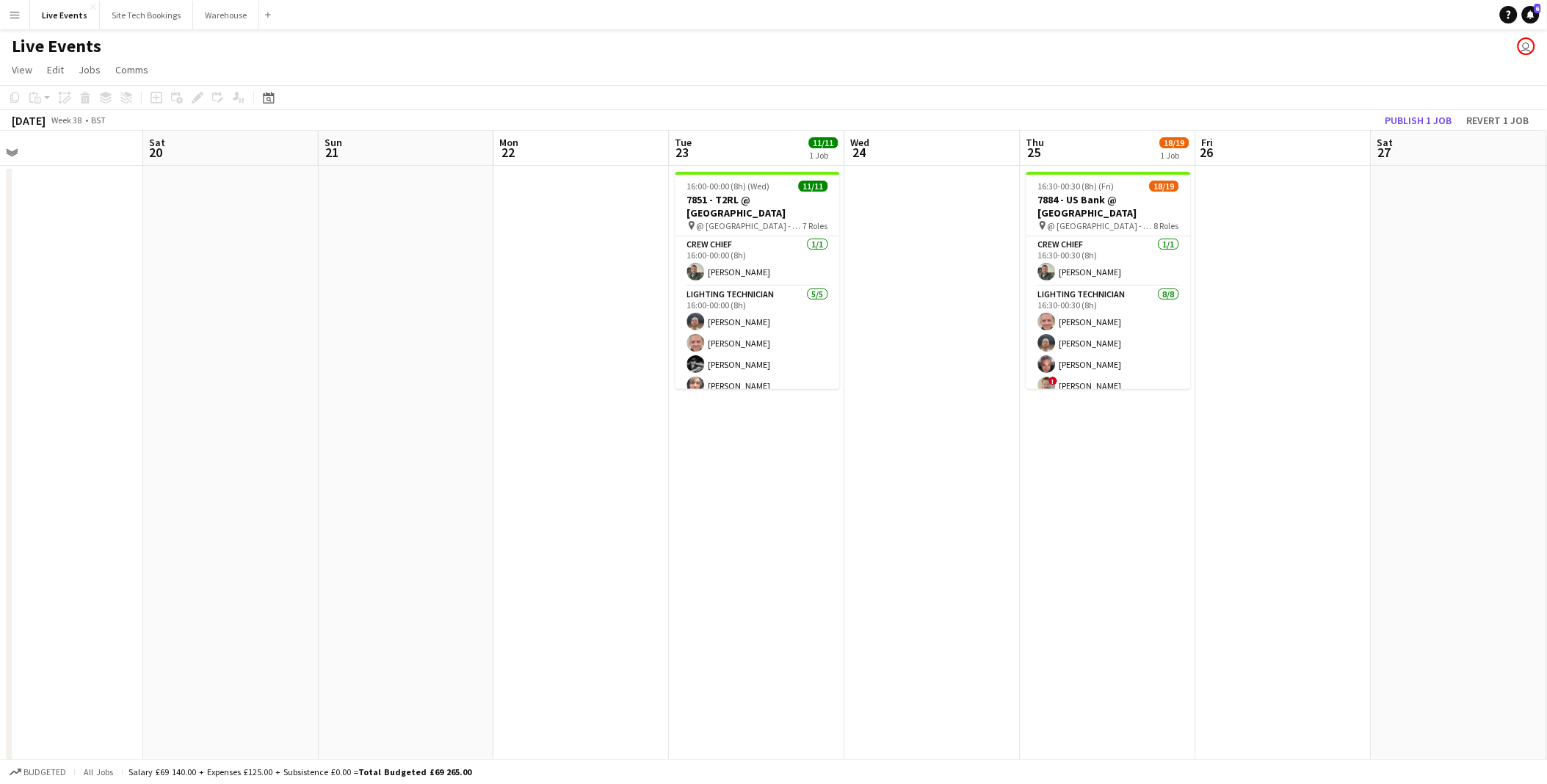
scroll to position [0, 464]
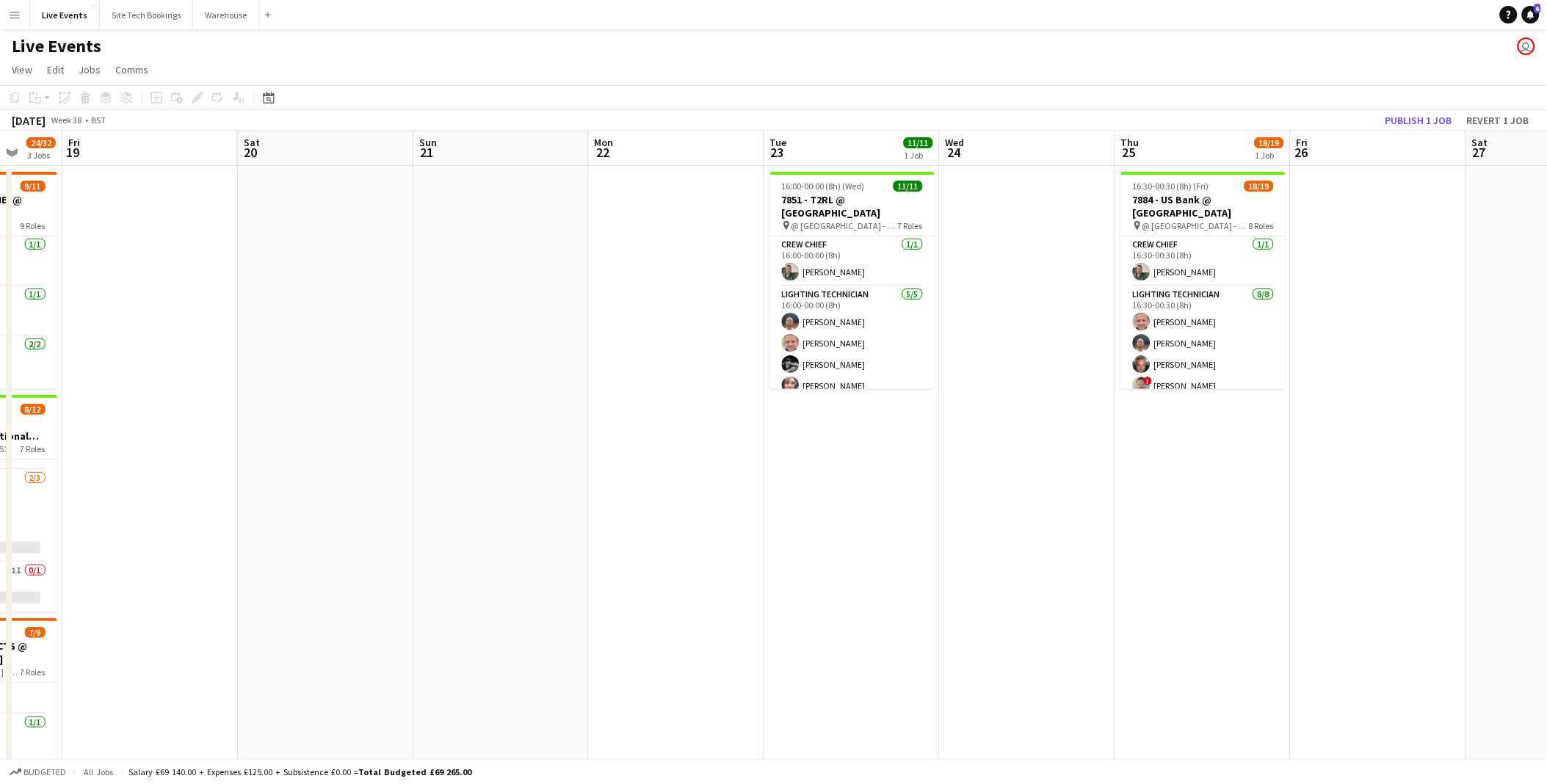
drag, startPoint x: 865, startPoint y: 507, endPoint x: 800, endPoint y: 507, distance: 65.0
click at [800, 507] on app-calendar-viewport "Tue 16 Wed 17 8/8 1 Job Thu 18 24/32 3 Jobs Fri 19 Sat 20 Sun 21 Mon 22 Tue 23 …" at bounding box center [774, 670] width 1547 height 1079
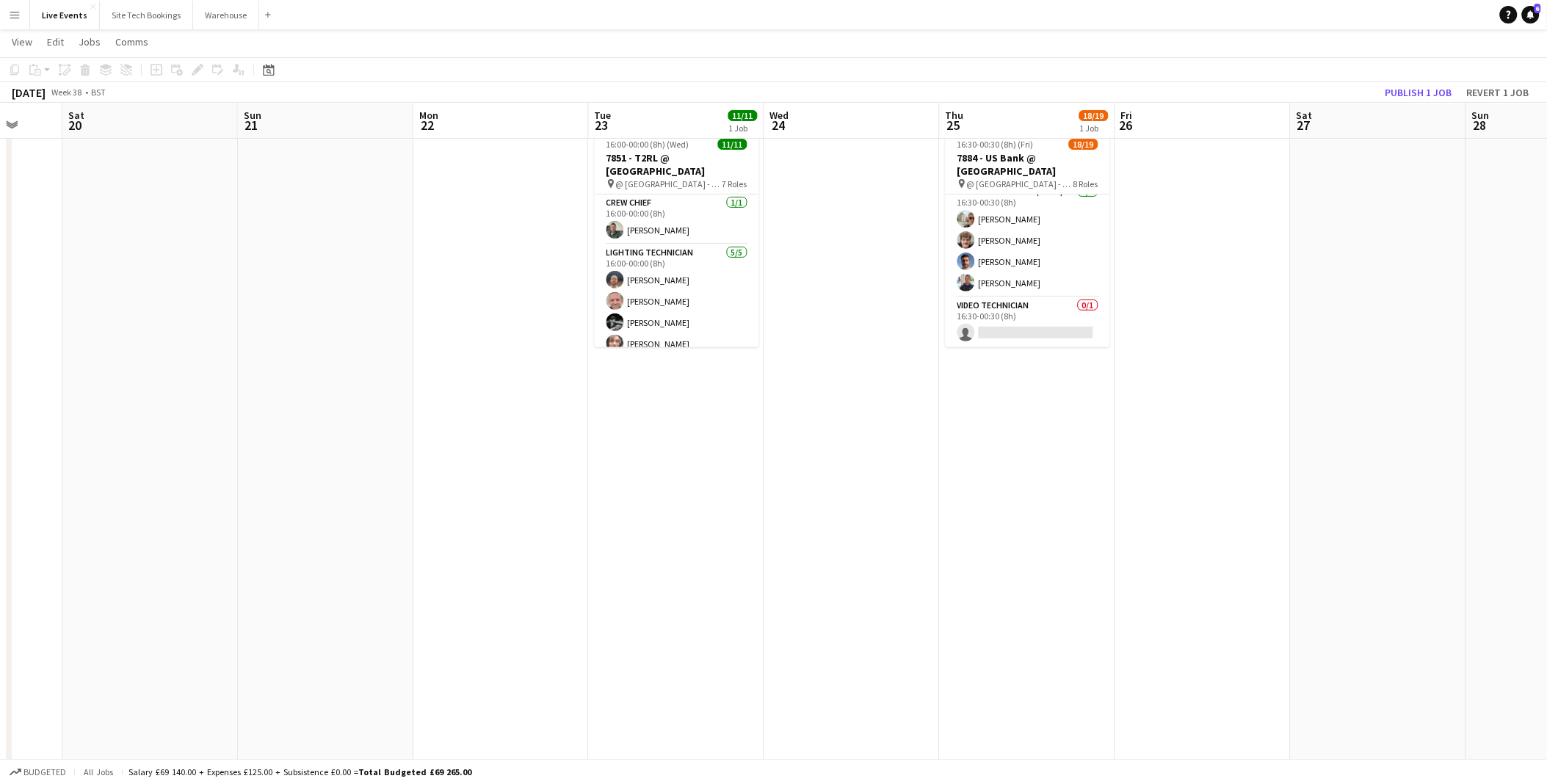
scroll to position [0, 0]
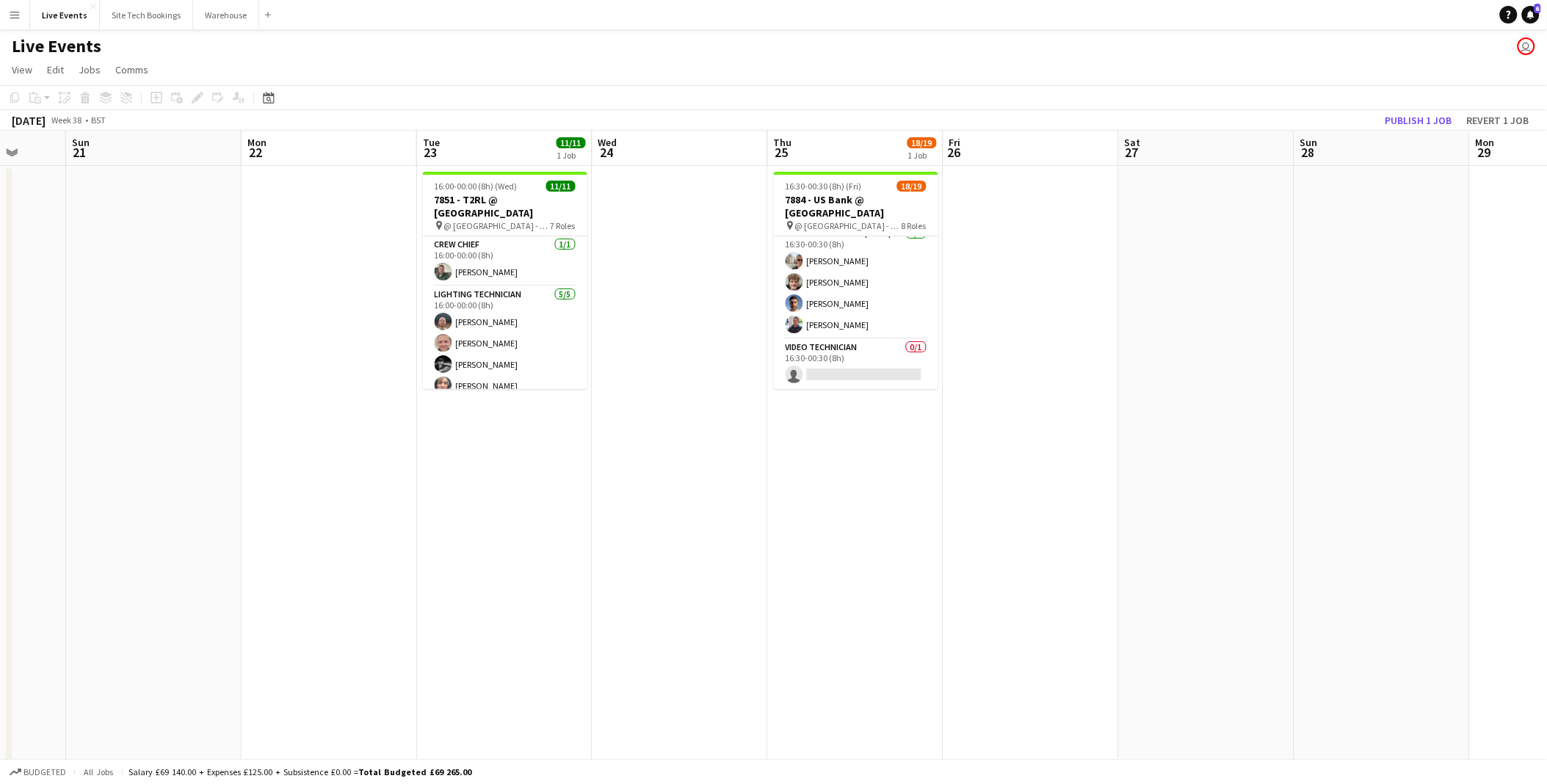
drag, startPoint x: 1053, startPoint y: 479, endPoint x: 713, endPoint y: 480, distance: 340.0
click at [705, 482] on app-calendar-viewport "Thu 18 24/32 3 Jobs Fri 19 Sat 20 Sun 21 Mon 22 Tue 23 11/11 1 Job Wed 24 Thu 2…" at bounding box center [774, 670] width 1547 height 1079
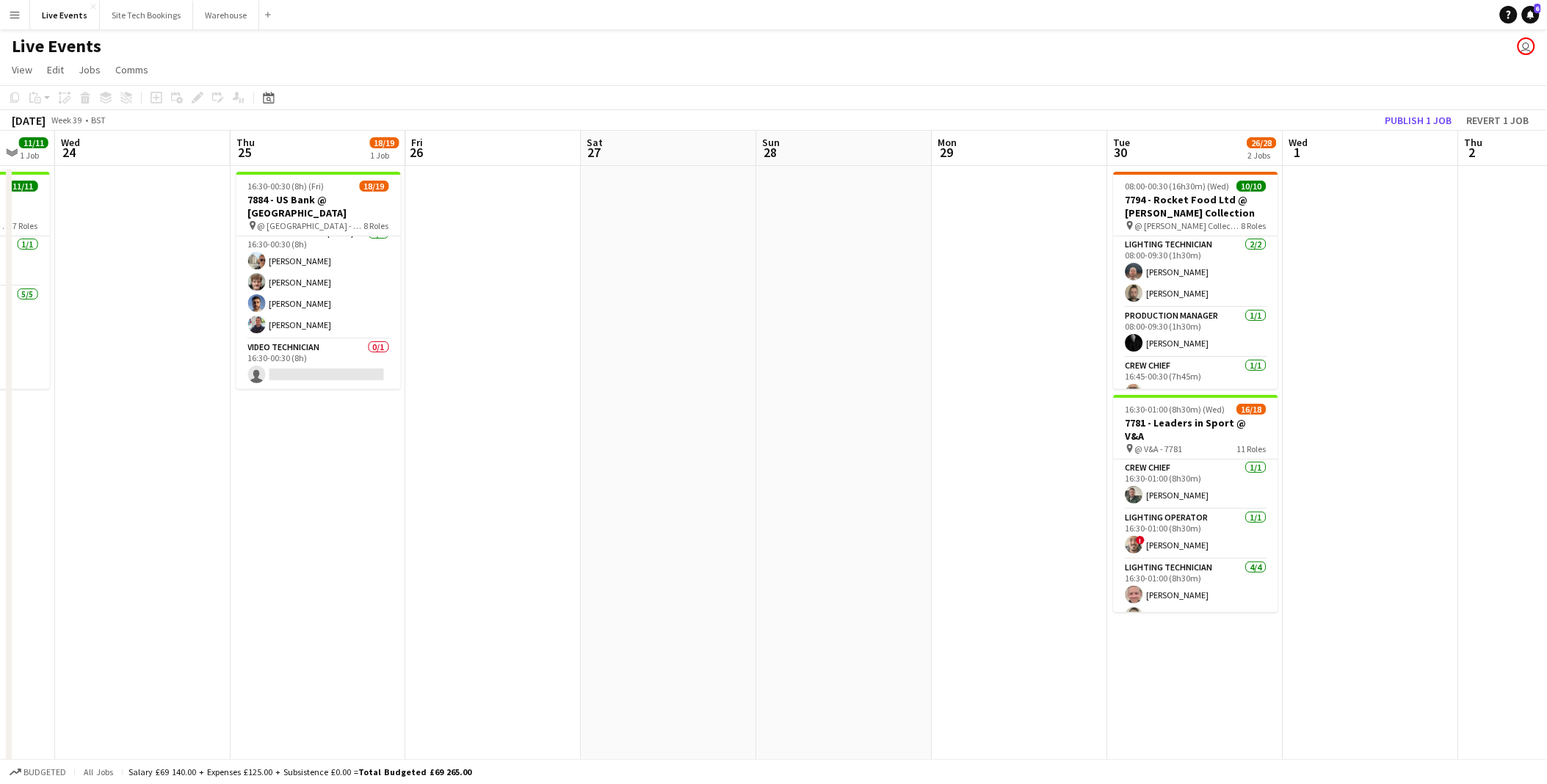
drag, startPoint x: 973, startPoint y: 483, endPoint x: 710, endPoint y: 466, distance: 263.5
click at [674, 475] on app-calendar-viewport "Sat 20 Sun 21 Mon 22 Tue 23 11/11 1 Job Wed 24 Thu 25 18/19 1 Job Fri 26 Sat 27…" at bounding box center [774, 670] width 1547 height 1079
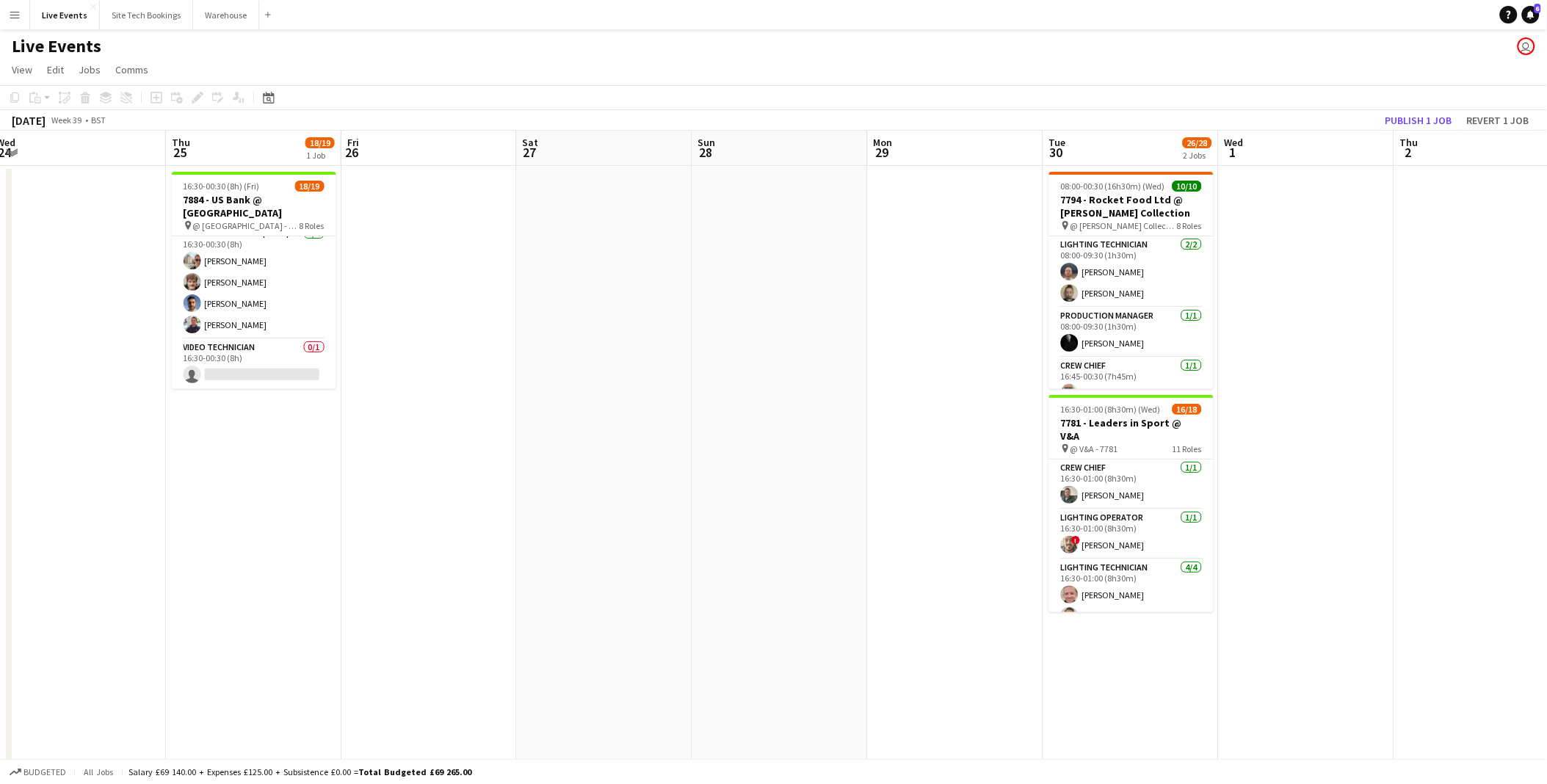
scroll to position [0, 490]
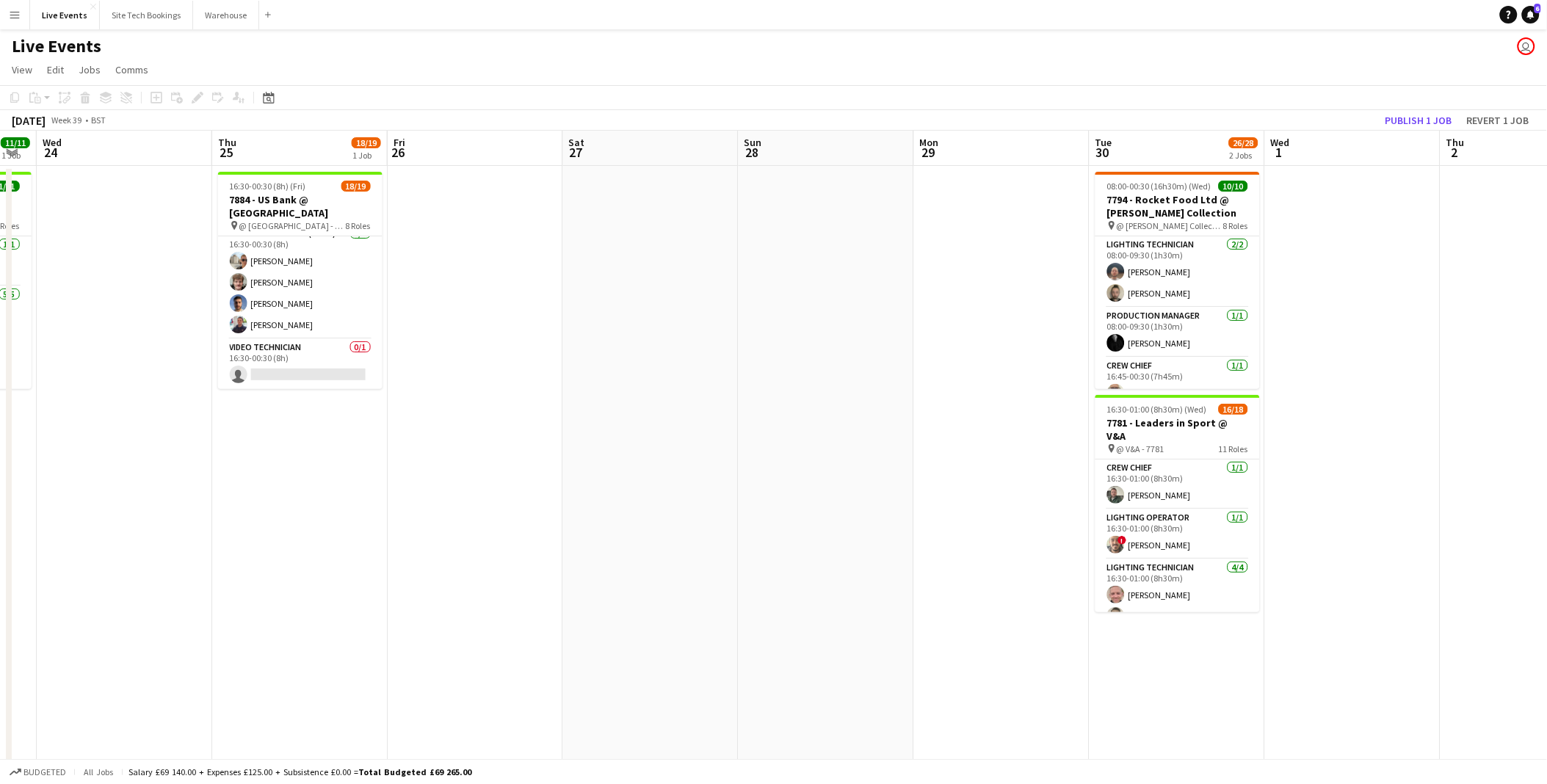
drag, startPoint x: 957, startPoint y: 473, endPoint x: 702, endPoint y: 464, distance: 255.2
click at [702, 464] on app-calendar-viewport "Sun 21 Mon 22 Tue 23 11/11 1 Job Wed 24 Thu 25 18/19 1 Job Fri 26 Sat 27 Sun 28…" at bounding box center [774, 670] width 1547 height 1079
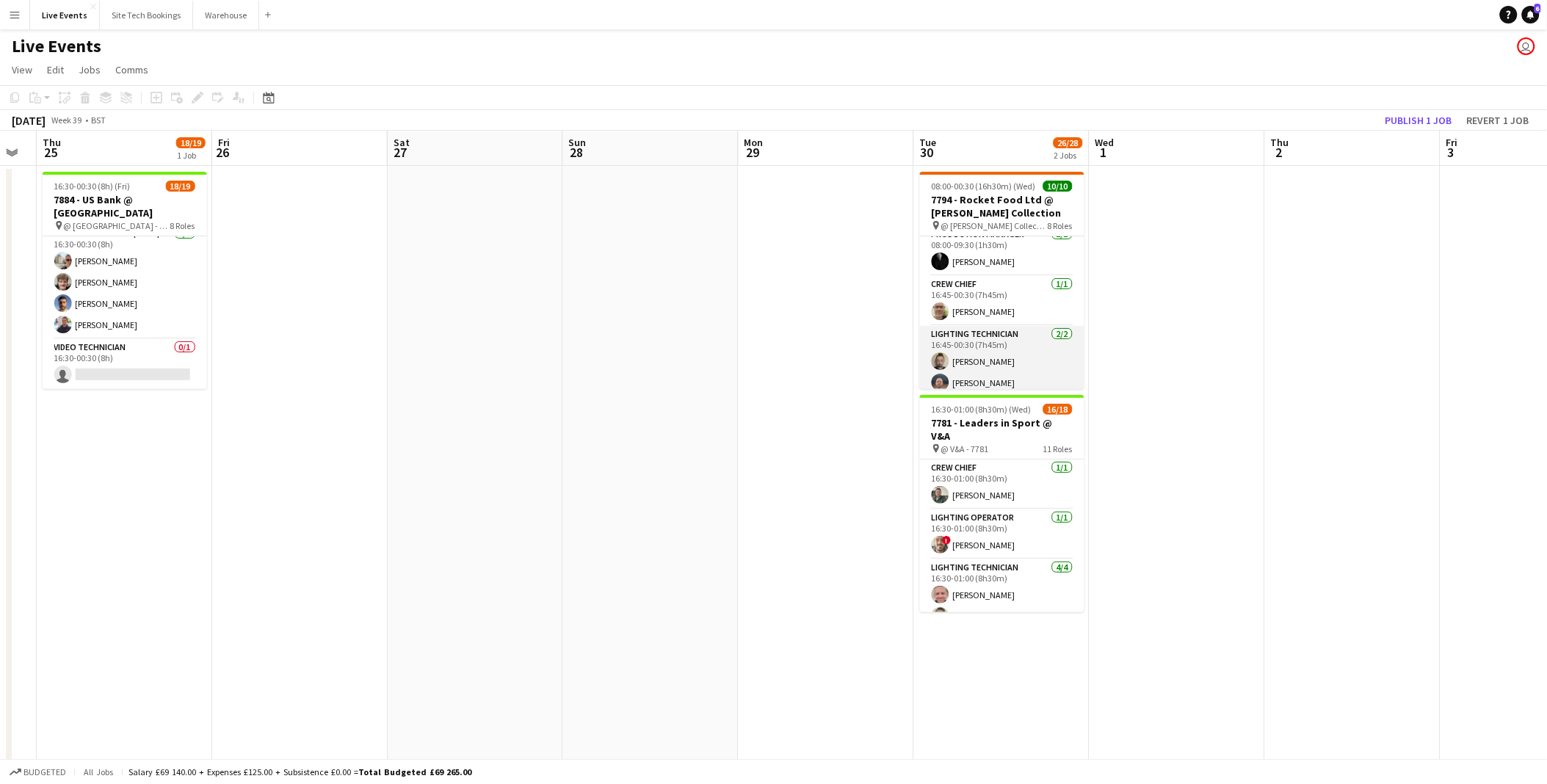
scroll to position [0, 0]
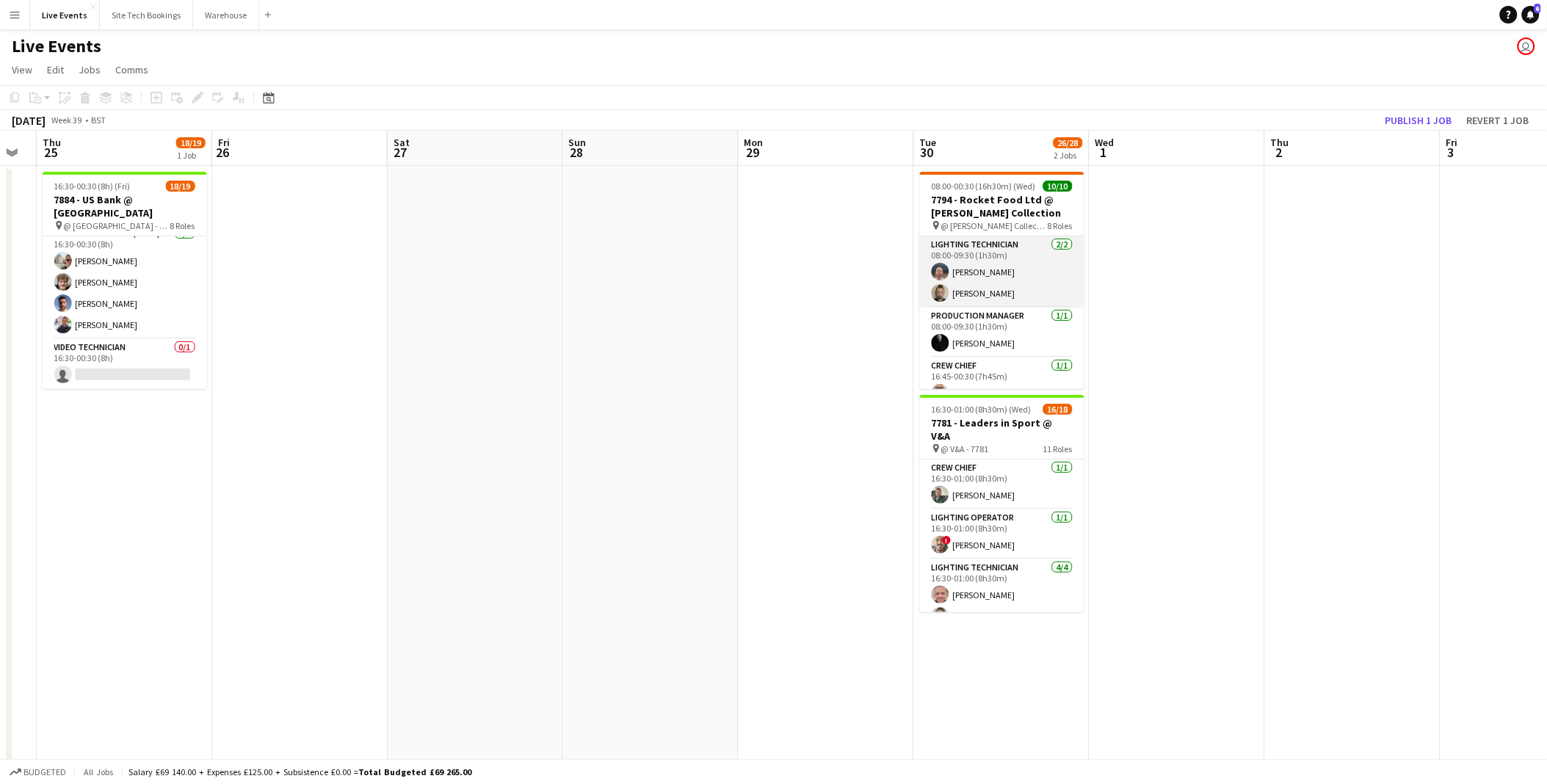
click at [944, 295] on app-user-avatar at bounding box center [940, 292] width 18 height 18
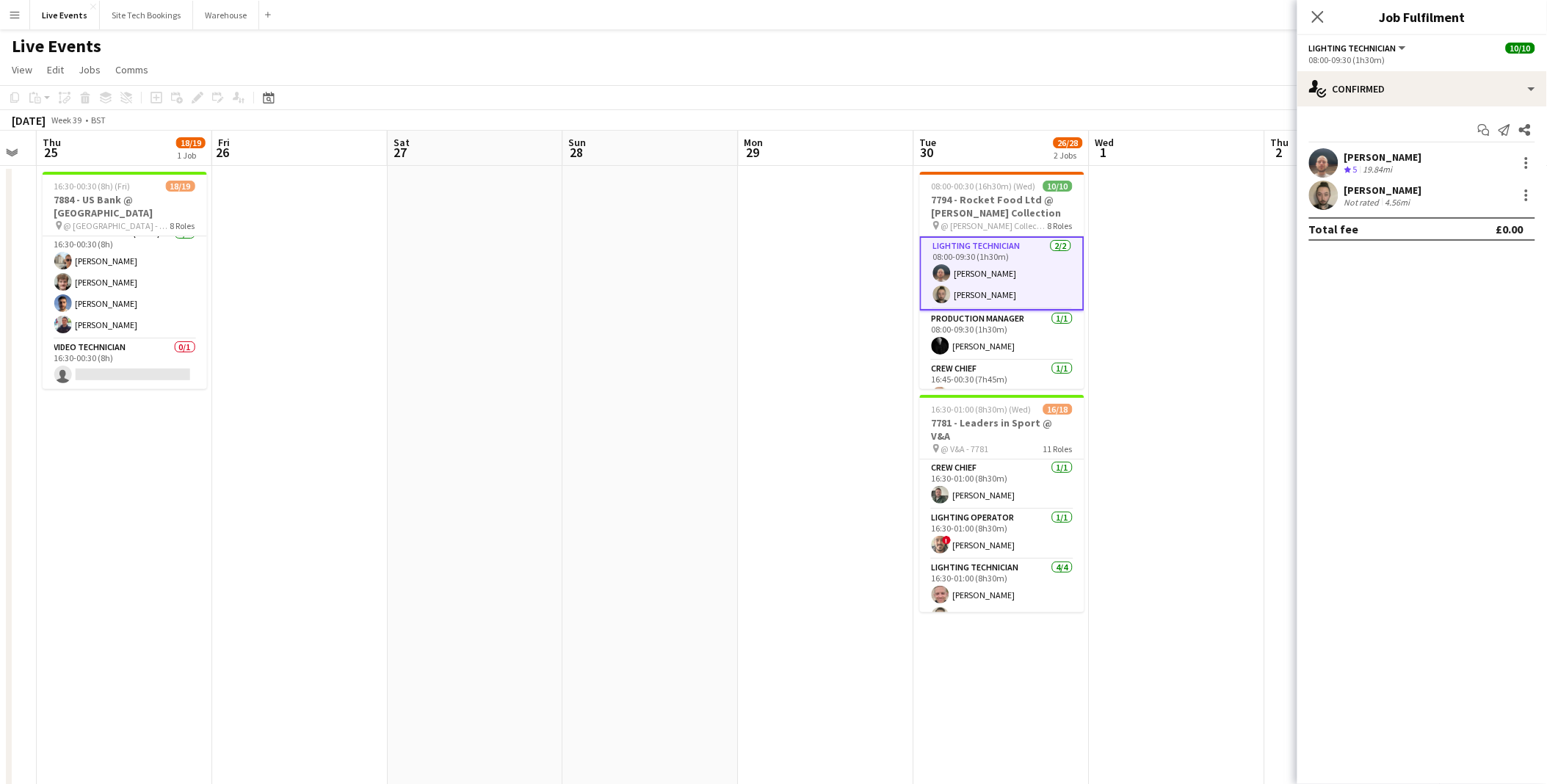
click at [1324, 201] on app-user-avatar at bounding box center [1324, 195] width 29 height 29
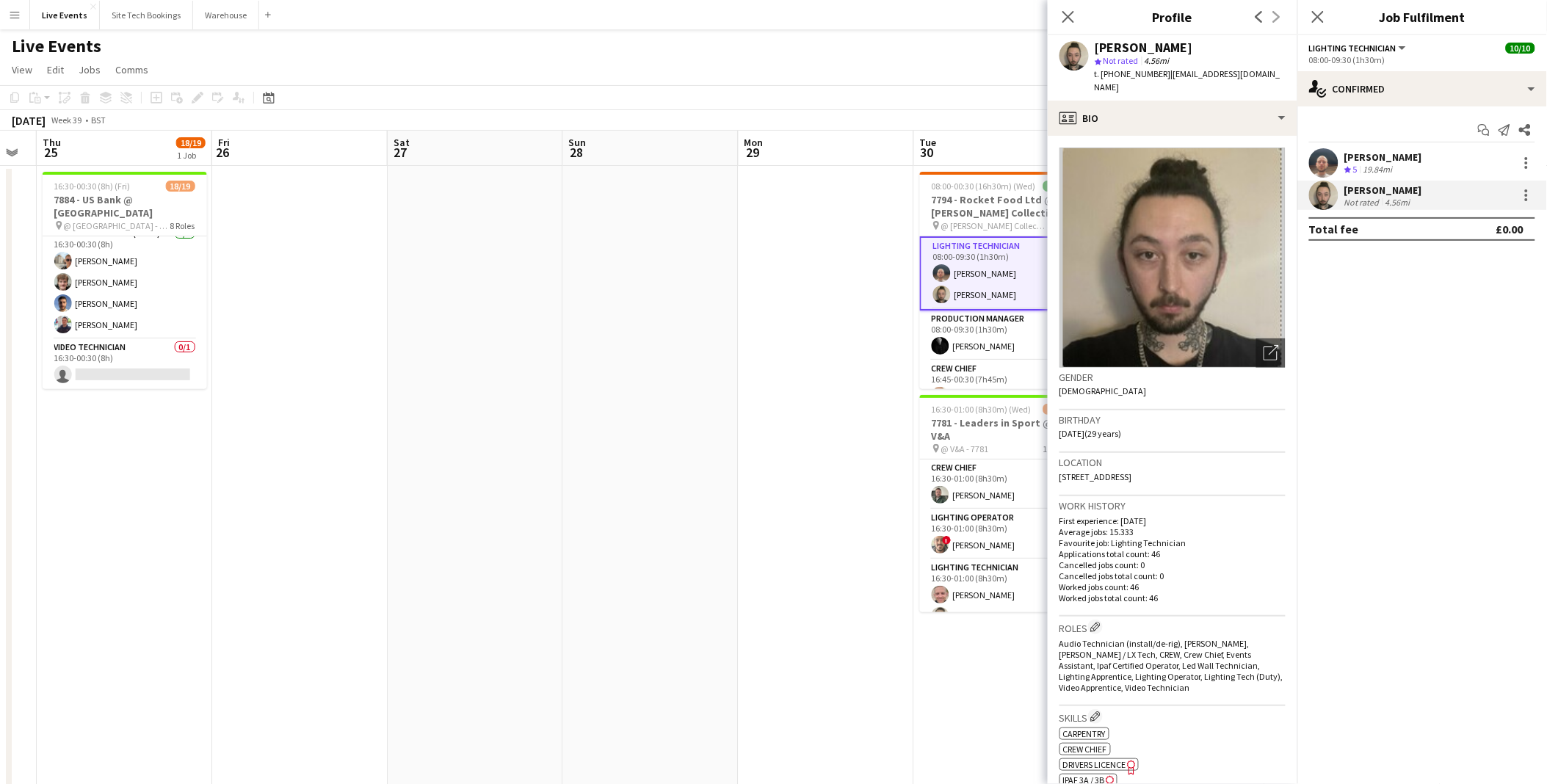
click at [883, 418] on app-date-cell at bounding box center [826, 687] width 176 height 1043
